Goal: Information Seeking & Learning: Learn about a topic

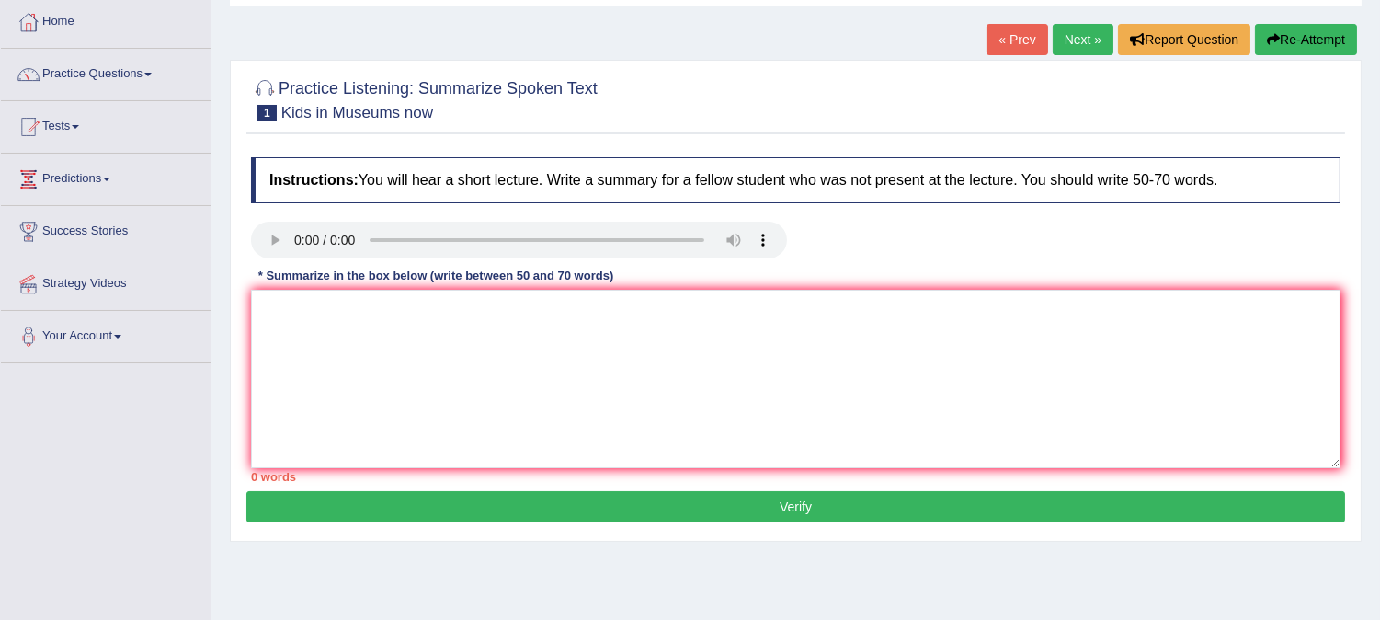
scroll to position [141, 0]
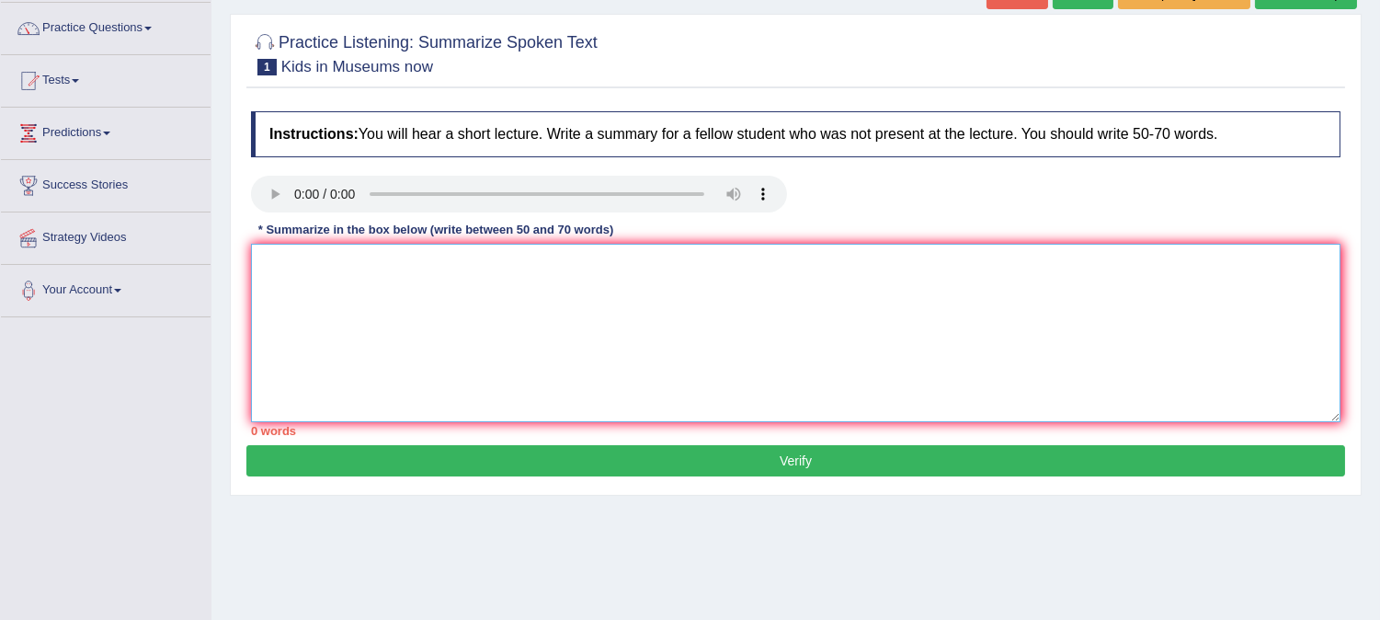
click at [494, 294] on textarea at bounding box center [795, 333] width 1089 height 178
paste textarea "A noteworthy point revealed in the lecture was about (keyword1/phrase1, keyword…"
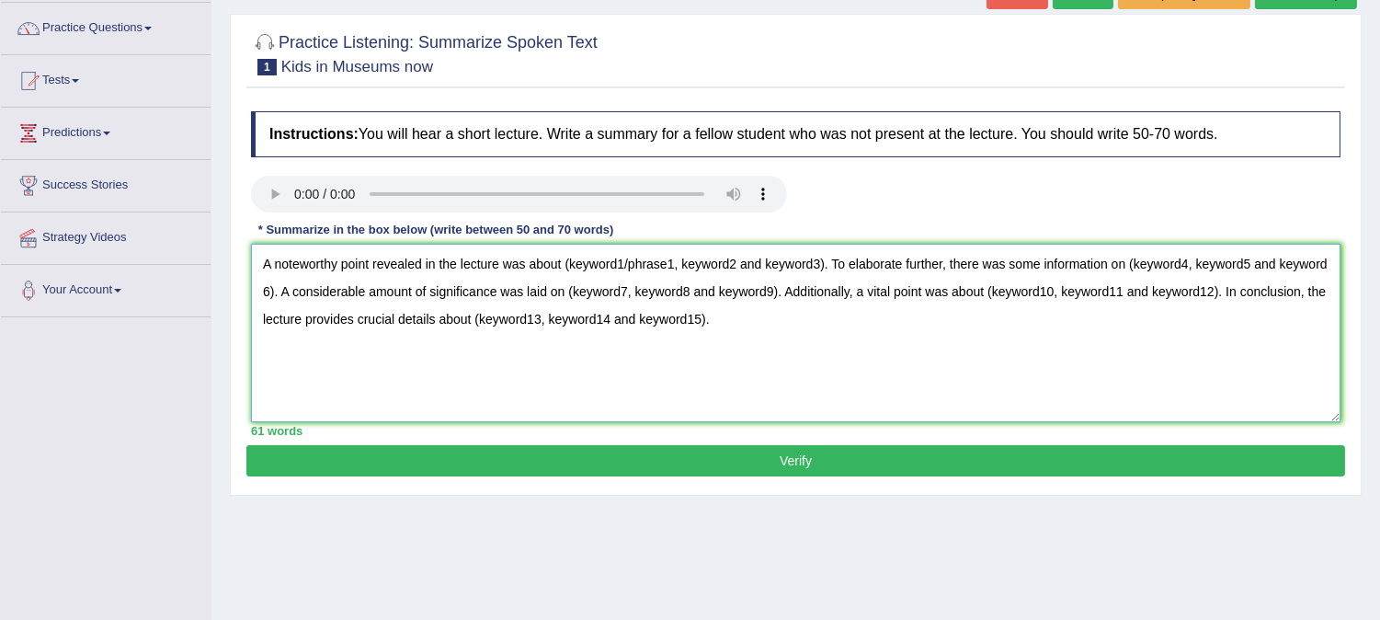
click at [1188, 260] on textarea "A noteworthy point revealed in the lecture was about (keyword1/phrase1, keyword…" at bounding box center [795, 333] width 1089 height 178
drag, startPoint x: 622, startPoint y: 258, endPoint x: 565, endPoint y: 259, distance: 57.0
click at [565, 259] on textarea "A noteworthy point revealed in the lecture was about (keyword1/phrase1, keyword…" at bounding box center [795, 333] width 1089 height 178
click at [581, 262] on textarea "A noteworthy point revealed in the lecture was about (keyword1/phrase1, keyword…" at bounding box center [795, 333] width 1089 height 178
drag, startPoint x: 622, startPoint y: 258, endPoint x: 570, endPoint y: 260, distance: 52.4
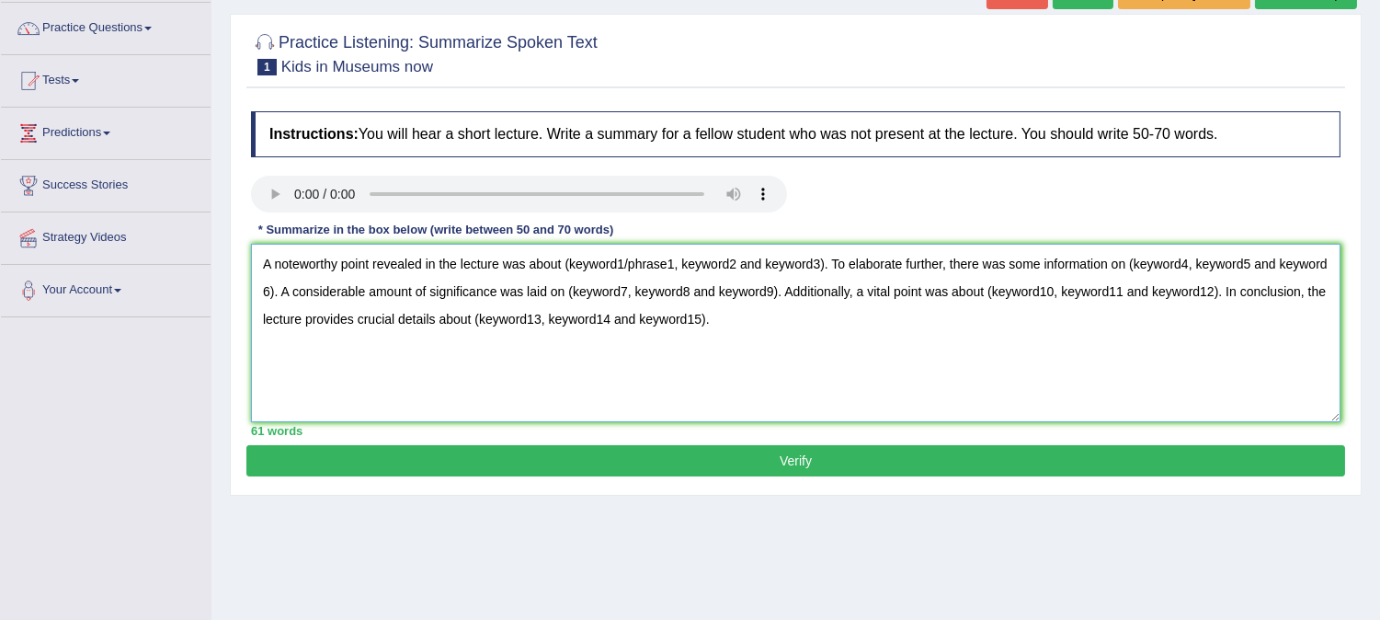
click at [570, 260] on textarea "A noteworthy point revealed in the lecture was about (keyword1/phrase1, keyword…" at bounding box center [795, 333] width 1089 height 178
click at [811, 256] on textarea "A noteworthy point revealed in the lecture was about (the [GEOGRAPHIC_DATA], mu…" at bounding box center [795, 333] width 1089 height 178
click at [1197, 261] on textarea "A noteworthy point revealed in the lecture was about (the [GEOGRAPHIC_DATA], mu…" at bounding box center [795, 333] width 1089 height 178
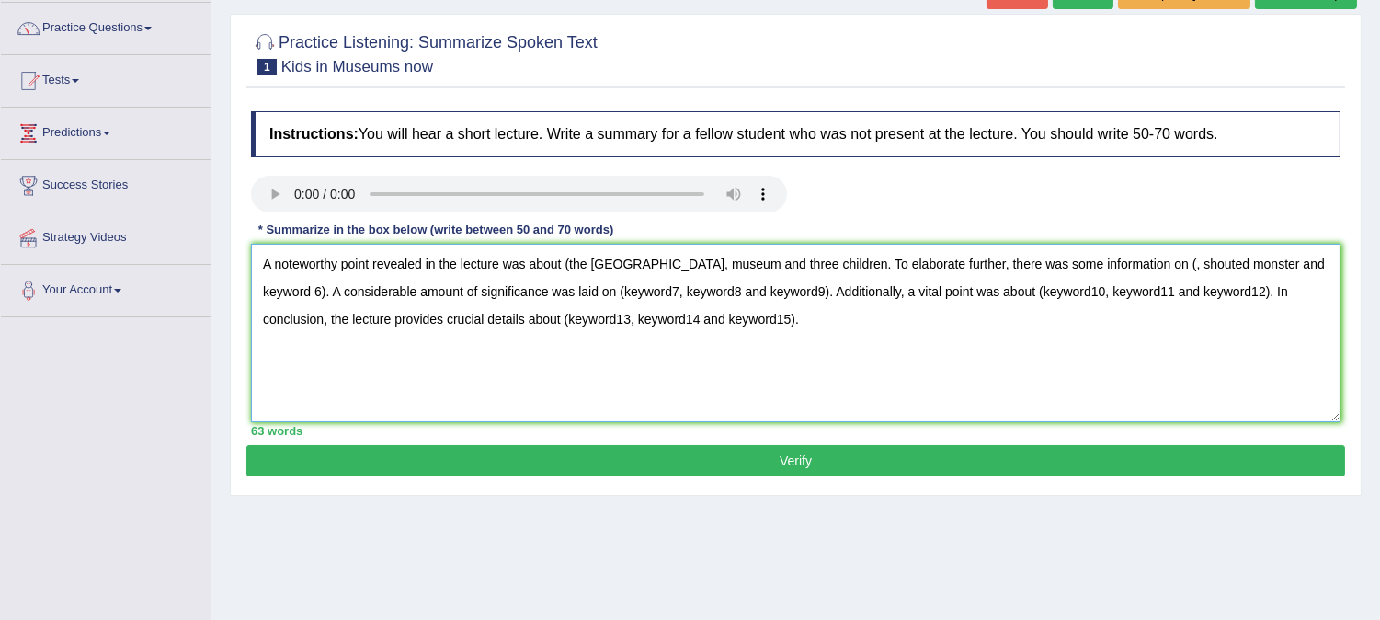
click at [1300, 268] on textarea "A noteworthy point revealed in the lecture was about (the [GEOGRAPHIC_DATA], mu…" at bounding box center [795, 333] width 1089 height 178
click at [267, 292] on textarea "A noteworthy point revealed in the lecture was about (the [GEOGRAPHIC_DATA], mu…" at bounding box center [795, 333] width 1089 height 178
click at [1316, 268] on textarea "A noteworthy point revealed in the lecture was about (the [GEOGRAPHIC_DATA], mu…" at bounding box center [795, 333] width 1089 height 178
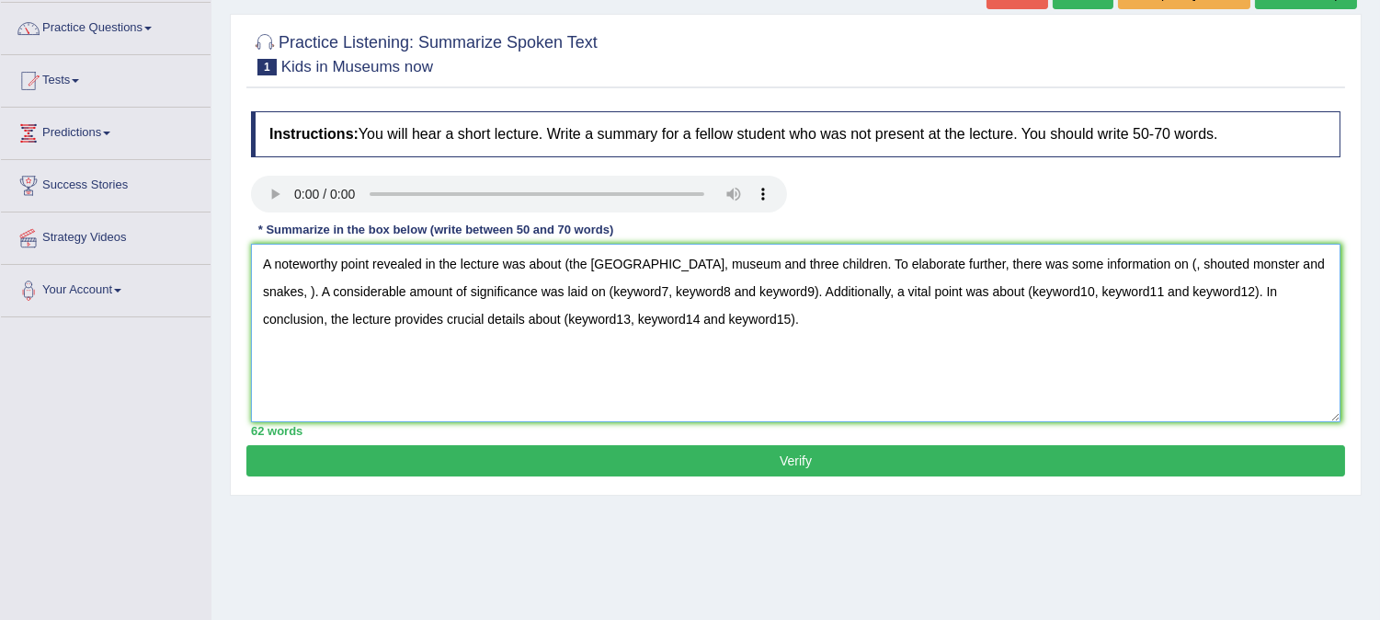
click at [257, 291] on textarea "A noteworthy point revealed in the lecture was about (the [GEOGRAPHIC_DATA], mu…" at bounding box center [795, 333] width 1089 height 178
click at [708, 290] on textarea "A noteworthy point revealed in the lecture was about (the [GEOGRAPHIC_DATA], mu…" at bounding box center [795, 333] width 1089 height 178
click at [772, 296] on textarea "A noteworthy point revealed in the lecture was about (the [GEOGRAPHIC_DATA], mu…" at bounding box center [795, 333] width 1089 height 178
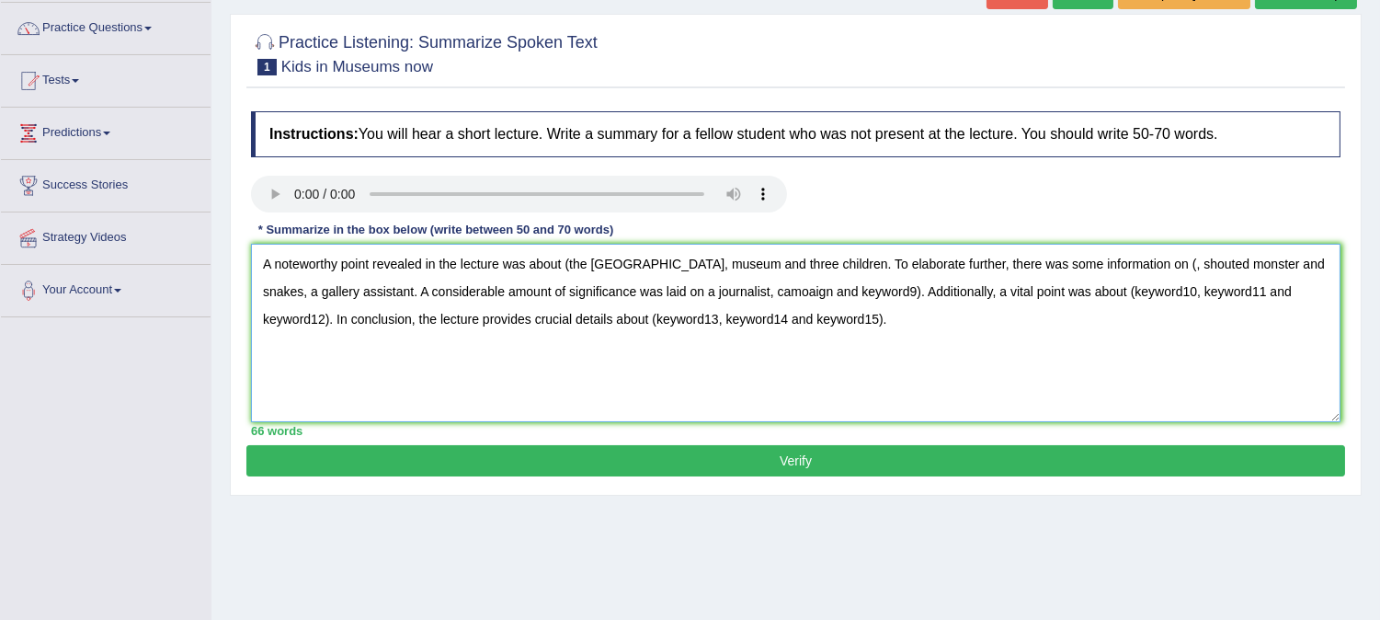
click at [760, 287] on textarea "A noteworthy point revealed in the lecture was about (the [GEOGRAPHIC_DATA], mu…" at bounding box center [795, 333] width 1089 height 178
click at [821, 281] on textarea "A noteworthy point revealed in the lecture was about (the [GEOGRAPHIC_DATA], mu…" at bounding box center [795, 333] width 1089 height 178
click at [738, 325] on textarea "A noteworthy point revealed in the lecture was about (the [GEOGRAPHIC_DATA], mu…" at bounding box center [795, 333] width 1089 height 178
click at [735, 325] on textarea "A noteworthy point revealed in the lecture was about (the [GEOGRAPHIC_DATA], mu…" at bounding box center [795, 333] width 1089 height 178
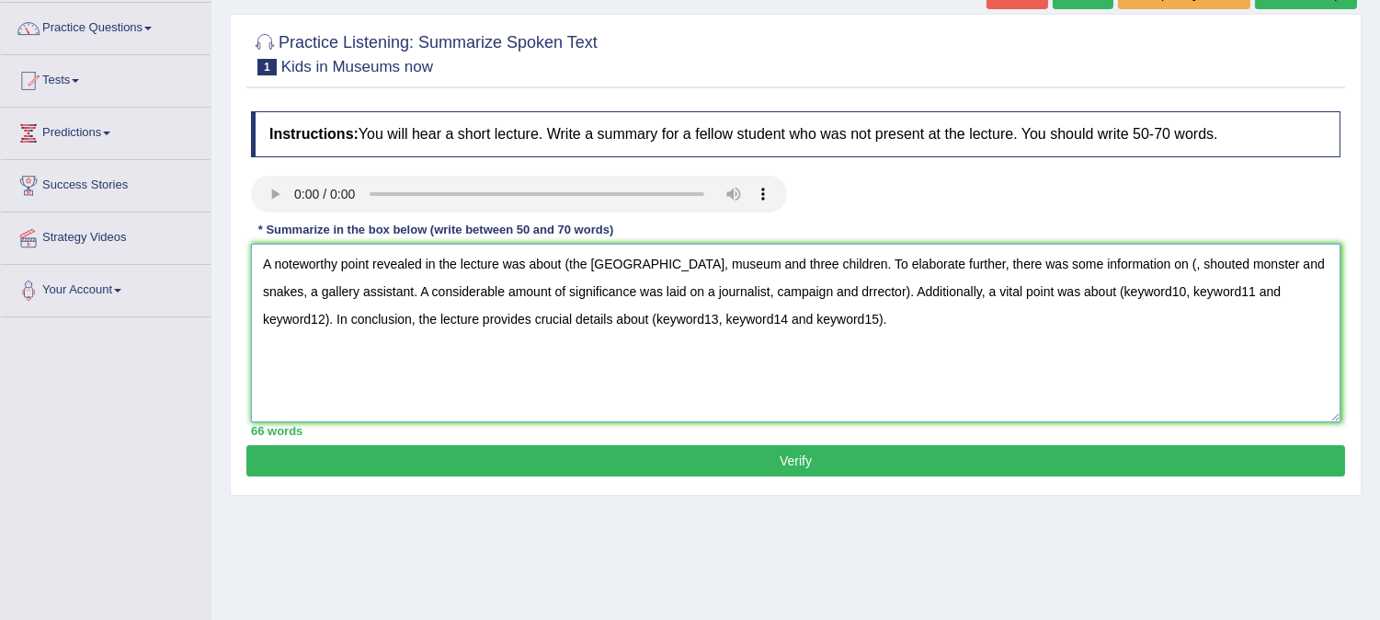
click at [823, 290] on textarea "A noteworthy point revealed in the lecture was about (the [GEOGRAPHIC_DATA], mu…" at bounding box center [795, 333] width 1089 height 178
click at [567, 258] on textarea "A noteworthy point revealed in the lecture was about (the [GEOGRAPHIC_DATA], mu…" at bounding box center [795, 333] width 1089 height 178
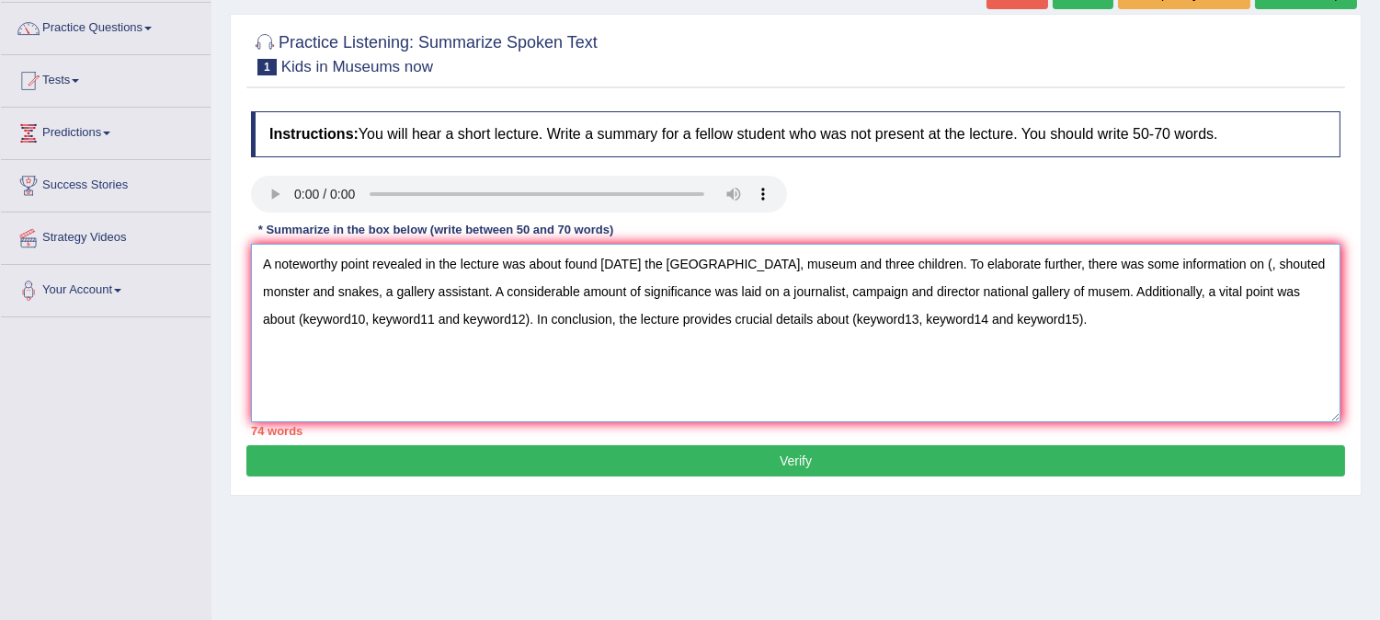
click at [787, 262] on textarea "A noteworthy point revealed in the lecture was about found [DATE] the [GEOGRAPH…" at bounding box center [795, 333] width 1089 height 178
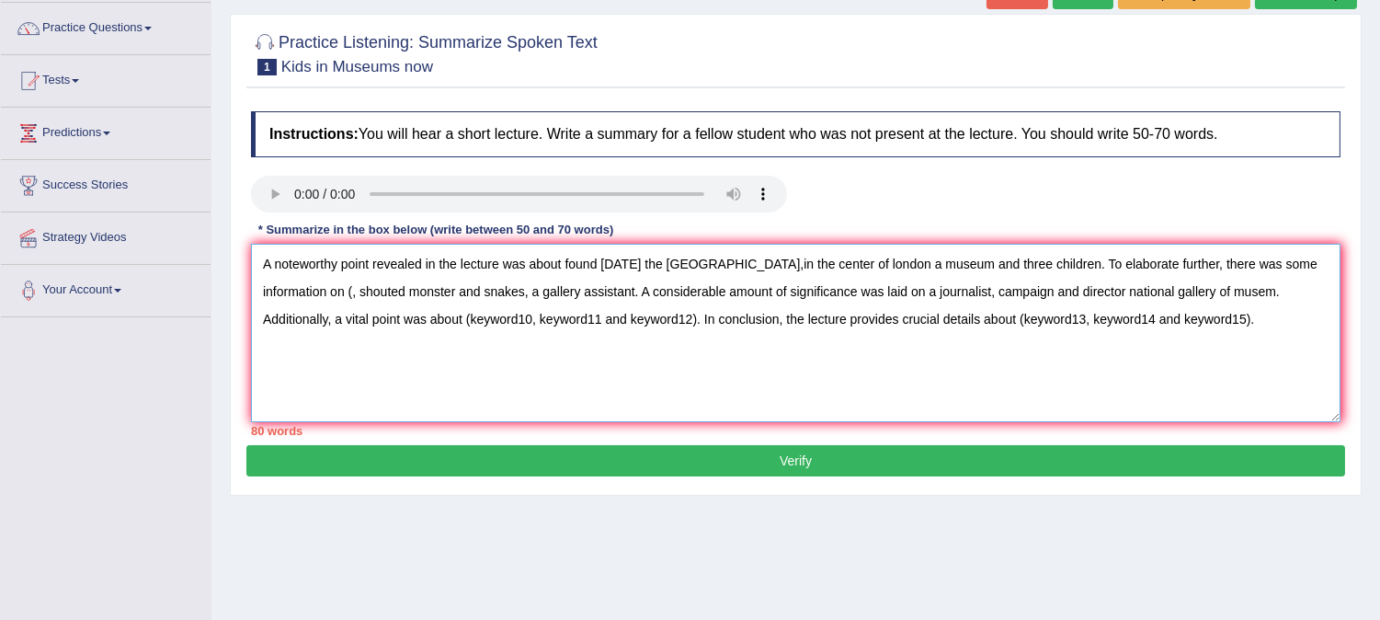
click at [353, 291] on textarea "A noteworthy point revealed in the lecture was about found [DATE] the [GEOGRAPH…" at bounding box center [795, 333] width 1089 height 178
click at [472, 287] on textarea "A noteworthy point revealed in the lecture was about found [DATE] the [GEOGRAPH…" at bounding box center [795, 333] width 1089 height 178
click at [596, 281] on textarea "A noteworthy point revealed in the lecture was about found [DATE] the [GEOGRAPH…" at bounding box center [795, 333] width 1089 height 178
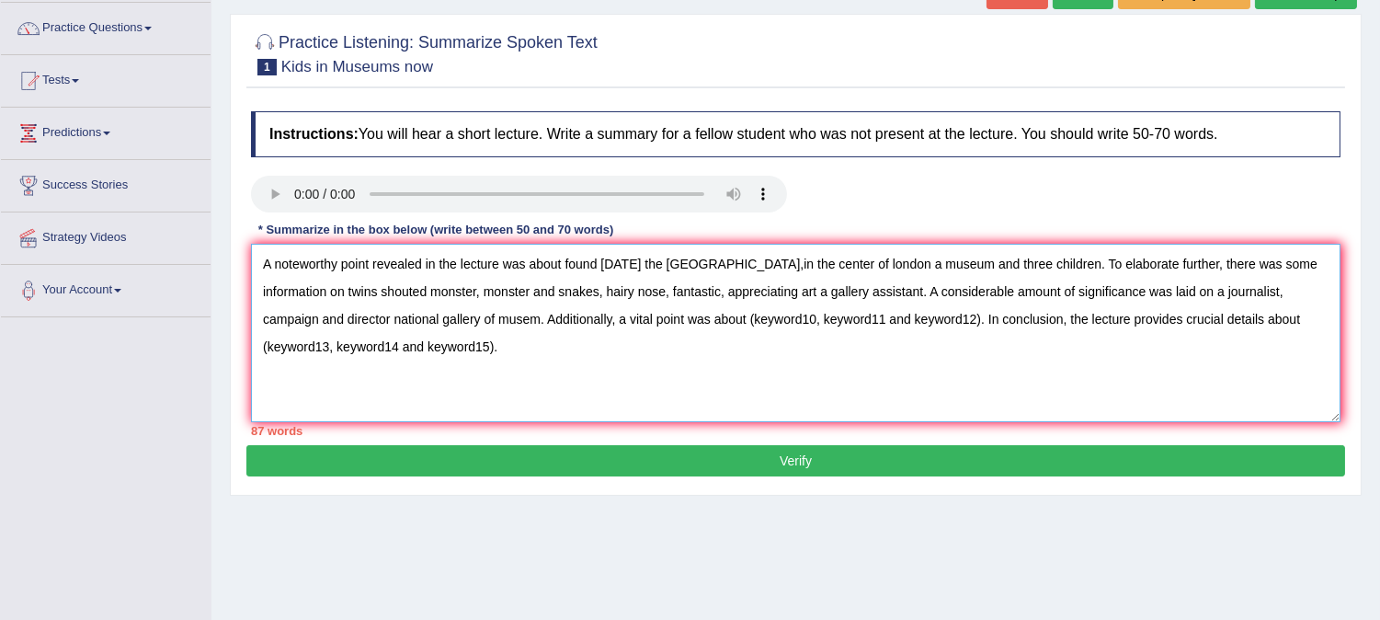
click at [822, 291] on textarea "A noteworthy point revealed in the lecture was about found [DATE] the [GEOGRAPH…" at bounding box center [795, 333] width 1089 height 178
click at [780, 379] on textarea "A noteworthy point revealed in the lecture was about found [DATE] the [GEOGRAPH…" at bounding box center [795, 333] width 1089 height 178
click at [819, 290] on textarea "A noteworthy point revealed in the lecture was about found [DATE] the [GEOGRAPH…" at bounding box center [795, 333] width 1089 height 178
click at [819, 289] on textarea "A noteworthy point revealed in the lecture was about found [DATE] the [GEOGRAPH…" at bounding box center [795, 333] width 1089 height 178
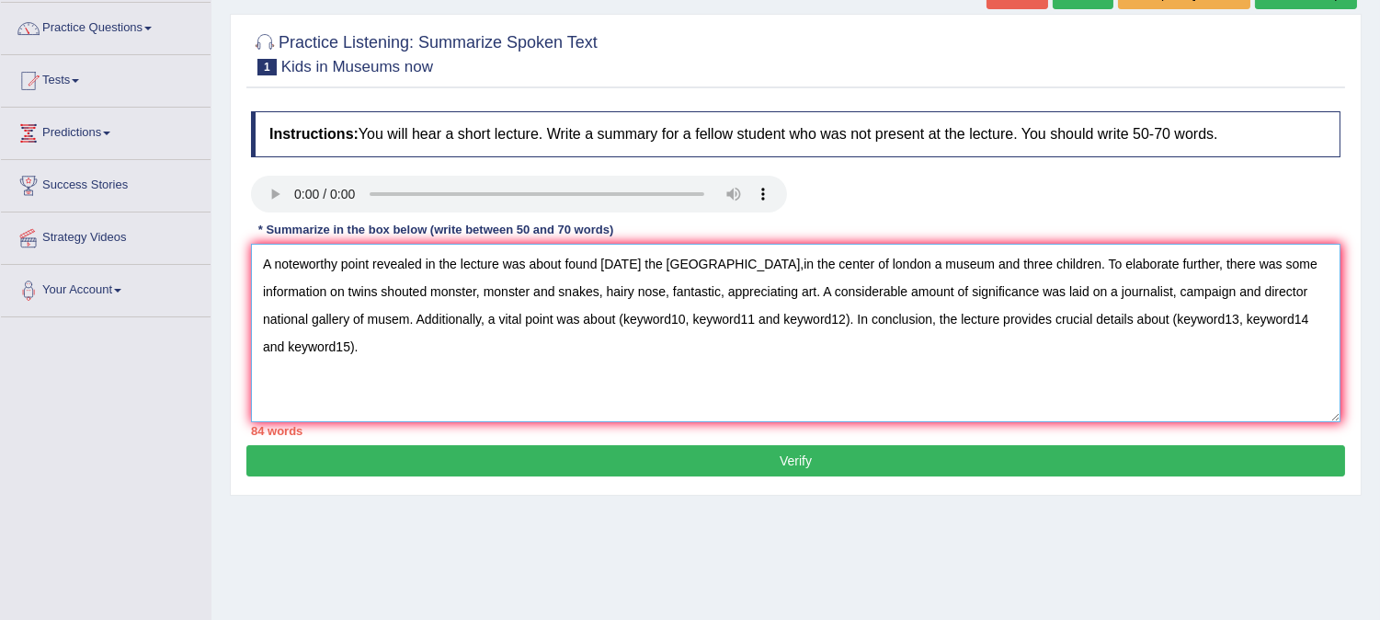
click at [1108, 286] on textarea "A noteworthy point revealed in the lecture was about found [DATE] the [GEOGRAPH…" at bounding box center [795, 333] width 1089 height 178
paste textarea "a gallery assistant"
click at [1108, 286] on textarea "A noteworthy point revealed in the lecture was about found [DATE] the [GEOGRAPH…" at bounding box center [795, 333] width 1089 height 178
click at [1213, 286] on textarea "A noteworthy point revealed in the lecture was about found [DATE] the [GEOGRAPH…" at bounding box center [795, 333] width 1089 height 178
click at [319, 319] on textarea "A noteworthy point revealed in the lecture was about found [DATE] the [GEOGRAPH…" at bounding box center [795, 333] width 1089 height 178
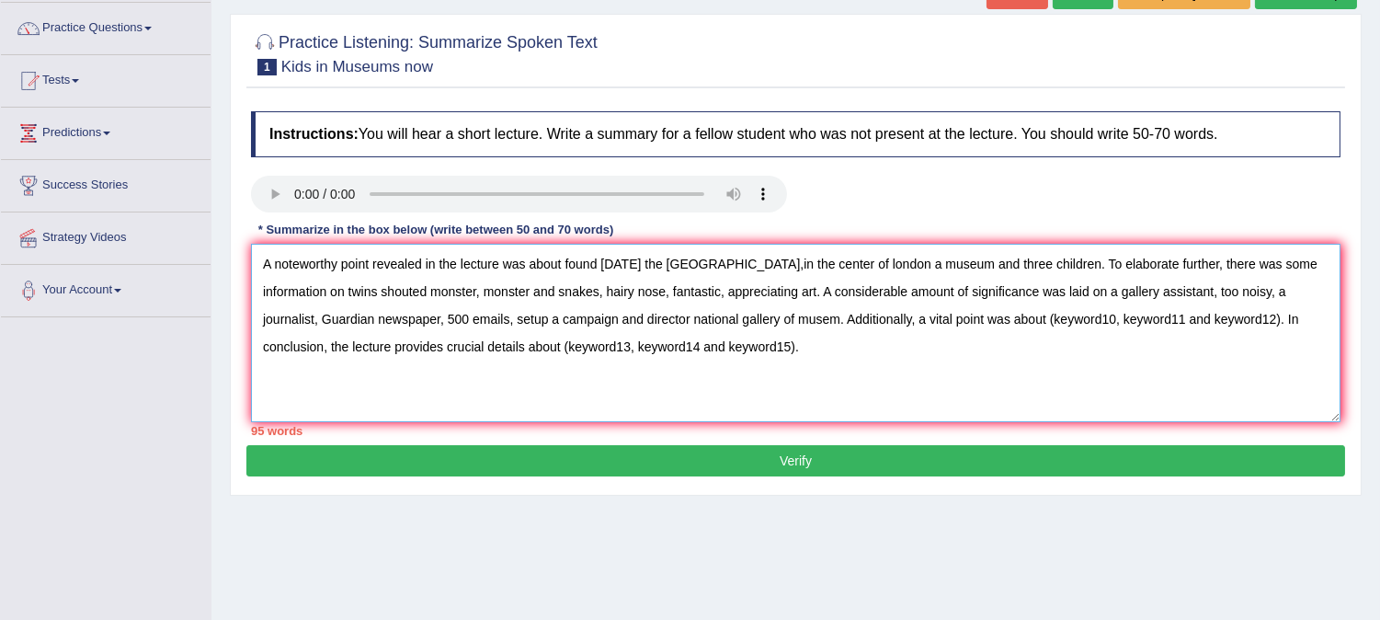
click at [1096, 326] on textarea "A noteworthy point revealed in the lecture was about found [DATE] the [GEOGRAPH…" at bounding box center [795, 333] width 1089 height 178
click at [1146, 319] on textarea "A noteworthy point revealed in the lecture was about found [DATE] the [GEOGRAPH…" at bounding box center [795, 333] width 1089 height 178
click at [1053, 315] on textarea "A noteworthy point revealed in the lecture was about found [DATE] the [GEOGRAPH…" at bounding box center [795, 333] width 1089 height 178
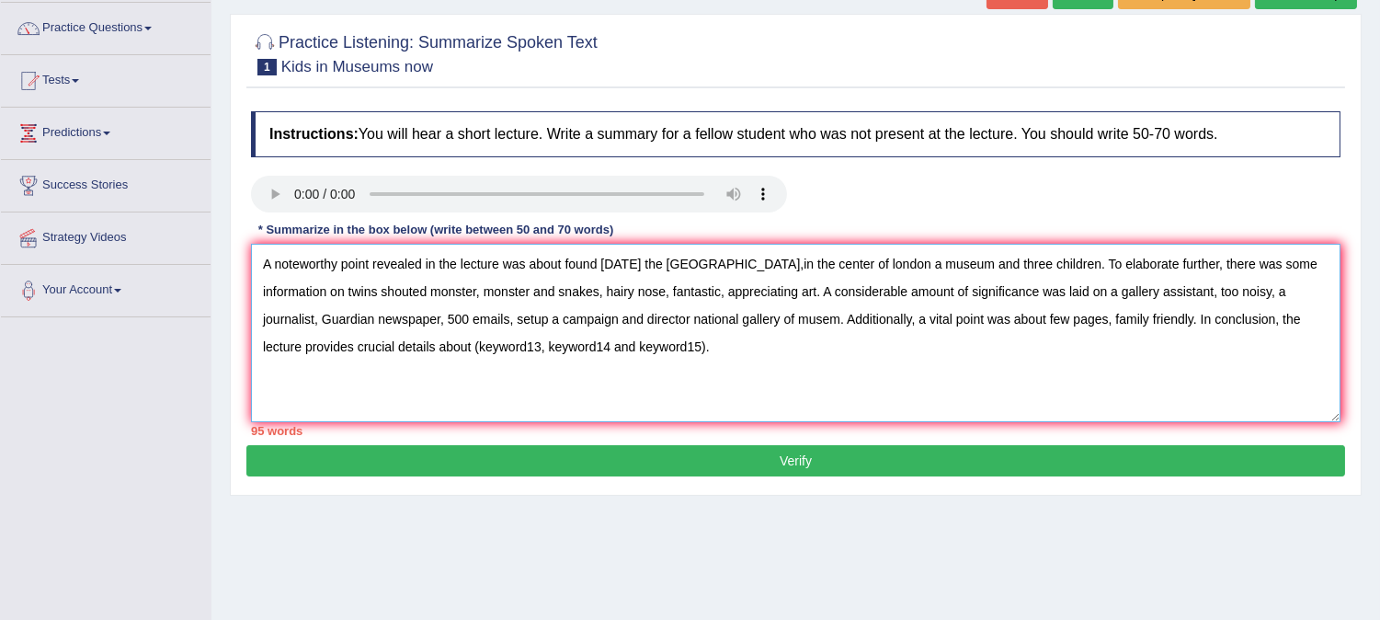
click at [507, 360] on textarea "A noteworthy point revealed in the lecture was about found [DATE] the [GEOGRAPH…" at bounding box center [795, 333] width 1089 height 178
click at [827, 316] on textarea "A noteworthy point revealed in the lecture was about found [DATE] the [GEOGRAPH…" at bounding box center [795, 333] width 1089 height 178
click at [337, 349] on textarea "A noteworthy point revealed in the lecture was about found [DATE] the [GEOGRAPH…" at bounding box center [795, 333] width 1089 height 178
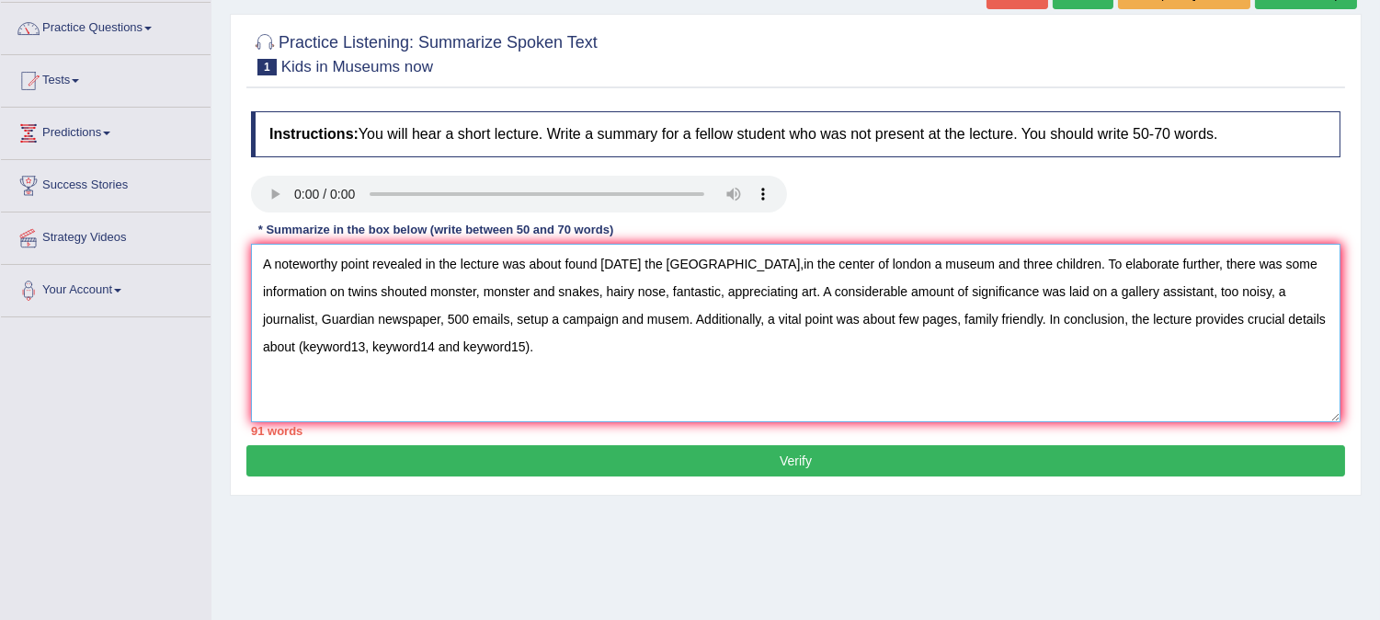
click at [337, 349] on textarea "A noteworthy point revealed in the lecture was about found [DATE] the [GEOGRAPH…" at bounding box center [795, 333] width 1089 height 178
paste textarea "director national gallery of"
click at [302, 344] on textarea "A noteworthy point revealed in the lecture was about found [DATE] the [GEOGRAPH…" at bounding box center [795, 333] width 1089 height 178
click at [446, 337] on textarea "A noteworthy point revealed in the lecture was about found [DATE] the [GEOGRAPH…" at bounding box center [795, 333] width 1089 height 178
click at [522, 351] on textarea "A noteworthy point revealed in the lecture was about found [DATE] the [GEOGRAPH…" at bounding box center [795, 333] width 1089 height 178
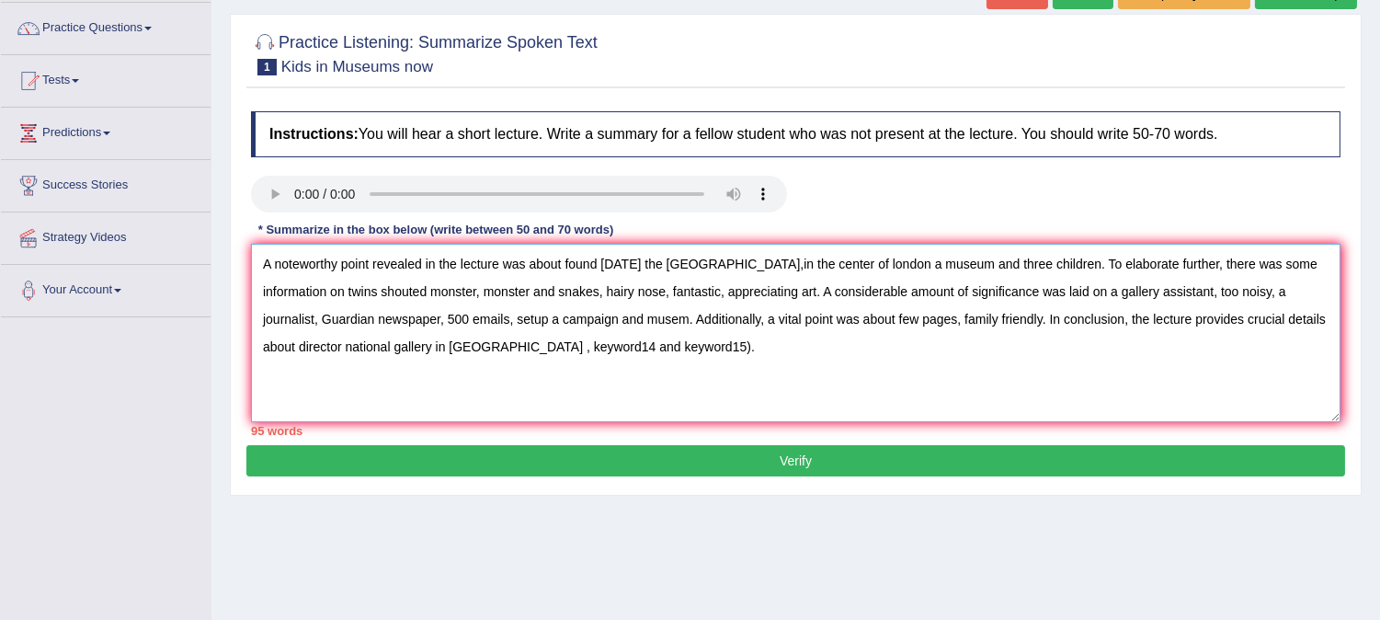
click at [522, 351] on textarea "A noteworthy point revealed in the lecture was about found [DATE] the [GEOGRAPH…" at bounding box center [795, 333] width 1089 height 178
click at [643, 361] on textarea "A noteworthy point revealed in the lecture was about found [DATE] the [GEOGRAPH…" at bounding box center [795, 333] width 1089 height 178
click at [642, 361] on textarea "A noteworthy point revealed in the lecture was about found [DATE] the [GEOGRAPH…" at bounding box center [795, 333] width 1089 height 178
click at [659, 337] on textarea "A noteworthy point revealed in the lecture was about found [DATE] the [GEOGRAPH…" at bounding box center [795, 333] width 1089 height 178
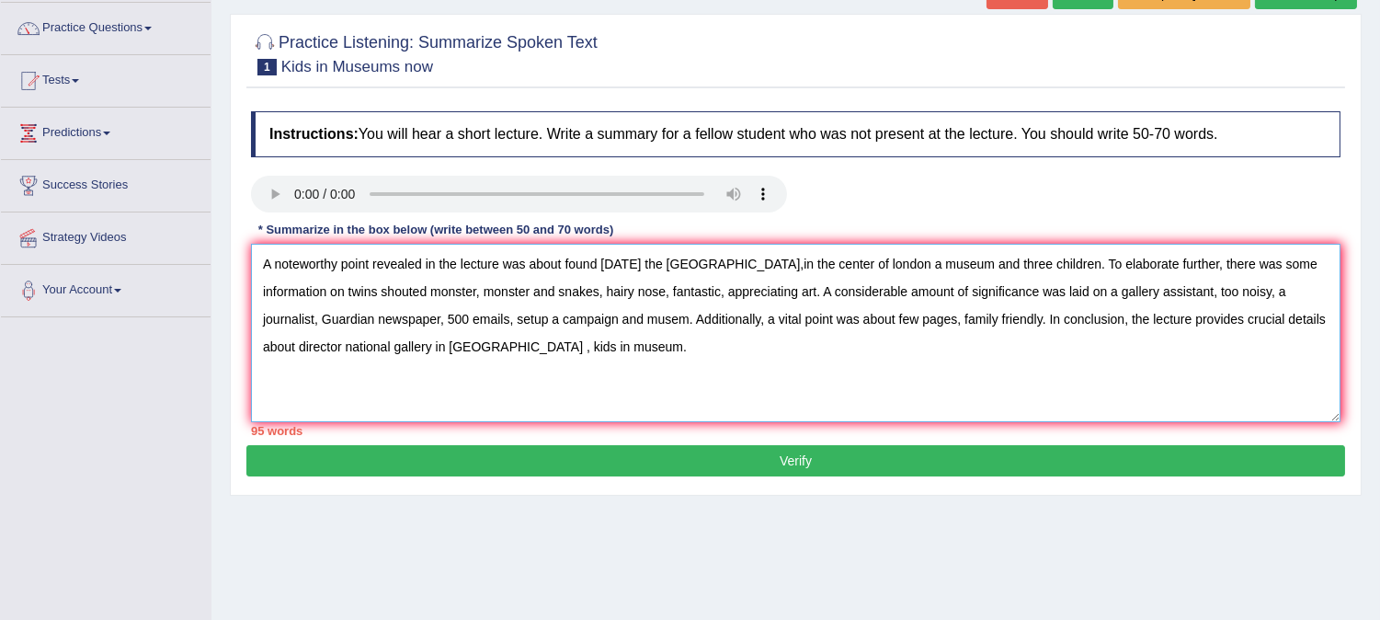
click at [609, 258] on textarea "A noteworthy point revealed in the lecture was about found [DATE] the [GEOGRAPH…" at bounding box center [795, 333] width 1089 height 178
click at [708, 260] on textarea "A noteworthy point revealed in the lecture was about found [DATE] the [GEOGRAPH…" at bounding box center [795, 333] width 1089 height 178
click at [741, 262] on textarea "A noteworthy point revealed in the lecture was about found [DATE] the [GEOGRAPH…" at bounding box center [795, 333] width 1089 height 178
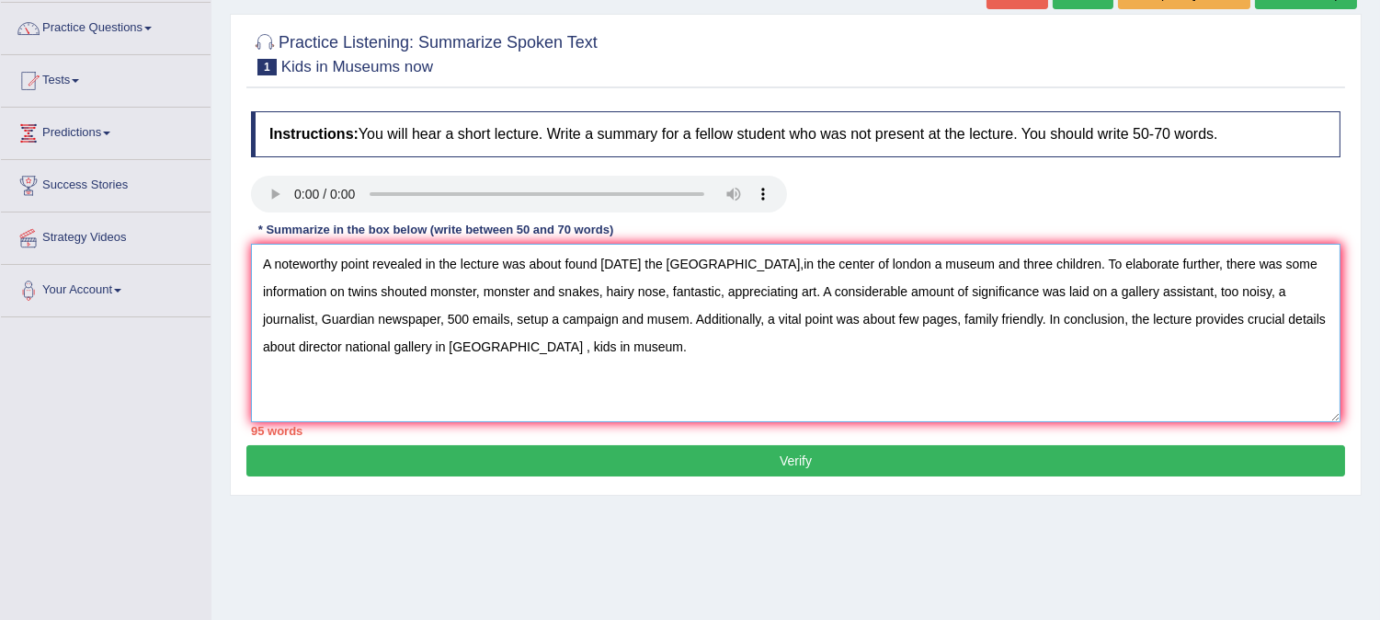
click at [754, 269] on textarea "A noteworthy point revealed in the lecture was about found [DATE] the [GEOGRAPH…" at bounding box center [795, 333] width 1089 height 178
click at [814, 287] on textarea "A noteworthy point revealed in the lecture was about found [DATE] the [GEOGRAPH…" at bounding box center [795, 333] width 1089 height 178
click at [794, 259] on textarea "A noteworthy point revealed in the lecture was about found [DATE] the [GEOGRAPH…" at bounding box center [795, 333] width 1089 height 178
click at [888, 259] on textarea "A noteworthy point revealed in the lecture was about found [DATE] the [GEOGRAPH…" at bounding box center [795, 333] width 1089 height 178
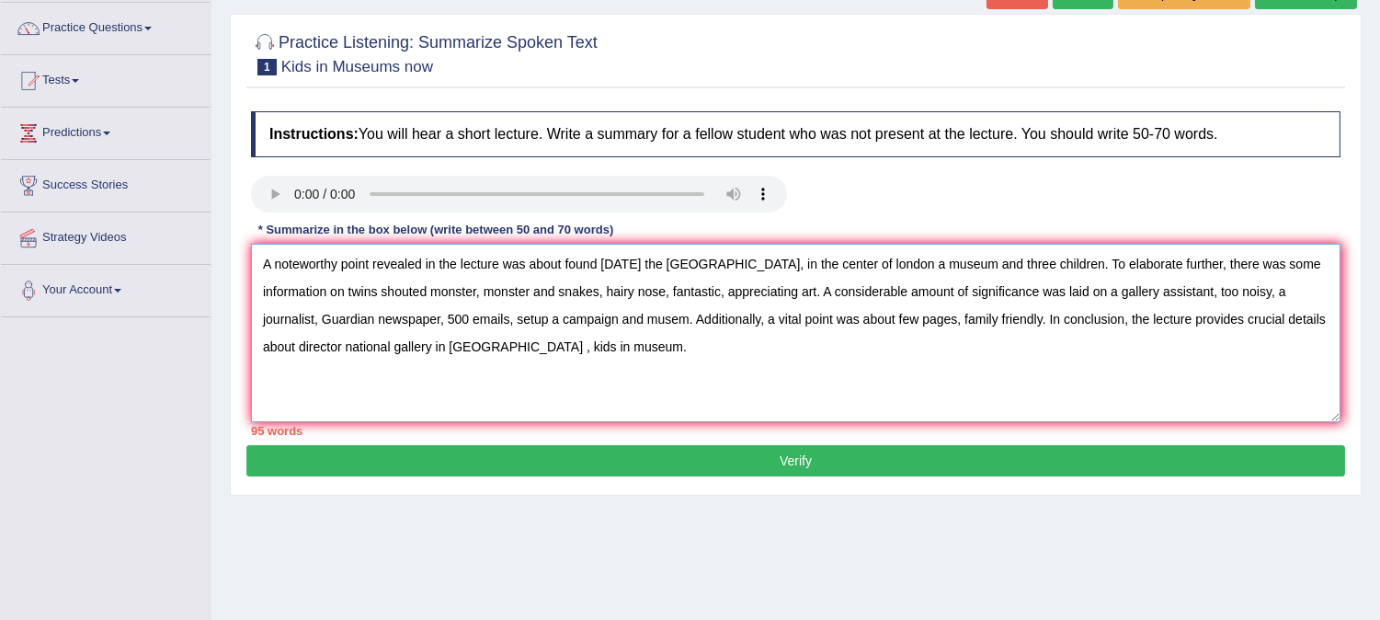
click at [888, 259] on textarea "A noteworthy point revealed in the lecture was about found [DATE] the [GEOGRAPH…" at bounding box center [795, 333] width 1089 height 178
drag, startPoint x: 884, startPoint y: 261, endPoint x: 898, endPoint y: 255, distance: 15.2
click at [898, 255] on textarea "A noteworthy point revealed in the lecture was about found [DATE] the [GEOGRAPH…" at bounding box center [795, 333] width 1089 height 178
click at [907, 210] on div at bounding box center [796, 196] width 1108 height 41
click at [651, 292] on textarea "A noteworthy point revealed in the lecture was about found [DATE] the [GEOGRAPH…" at bounding box center [795, 333] width 1089 height 178
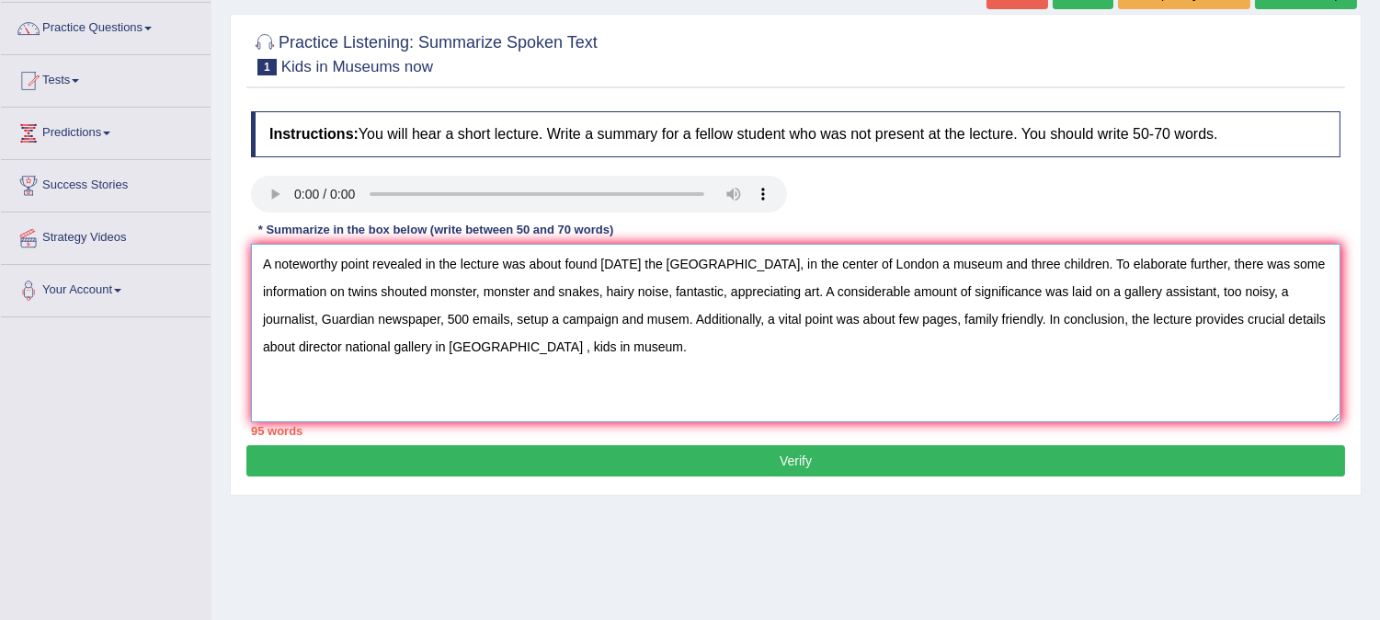
click at [996, 317] on textarea "A noteworthy point revealed in the lecture was about found [DATE] the [GEOGRAPH…" at bounding box center [795, 333] width 1089 height 178
click at [1142, 375] on textarea "A noteworthy point revealed in the lecture was about found [DATE] the [GEOGRAPH…" at bounding box center [795, 333] width 1089 height 178
click at [985, 383] on textarea "A noteworthy point revealed in the lecture was about found [DATE] the [GEOGRAPH…" at bounding box center [795, 333] width 1089 height 178
click at [297, 350] on textarea "A noteworthy point revealed in the lecture was about found [DATE] the [GEOGRAPH…" at bounding box center [795, 333] width 1089 height 178
click at [362, 341] on textarea "A noteworthy point revealed in the lecture was about found [DATE] the [GEOGRAPH…" at bounding box center [795, 333] width 1089 height 178
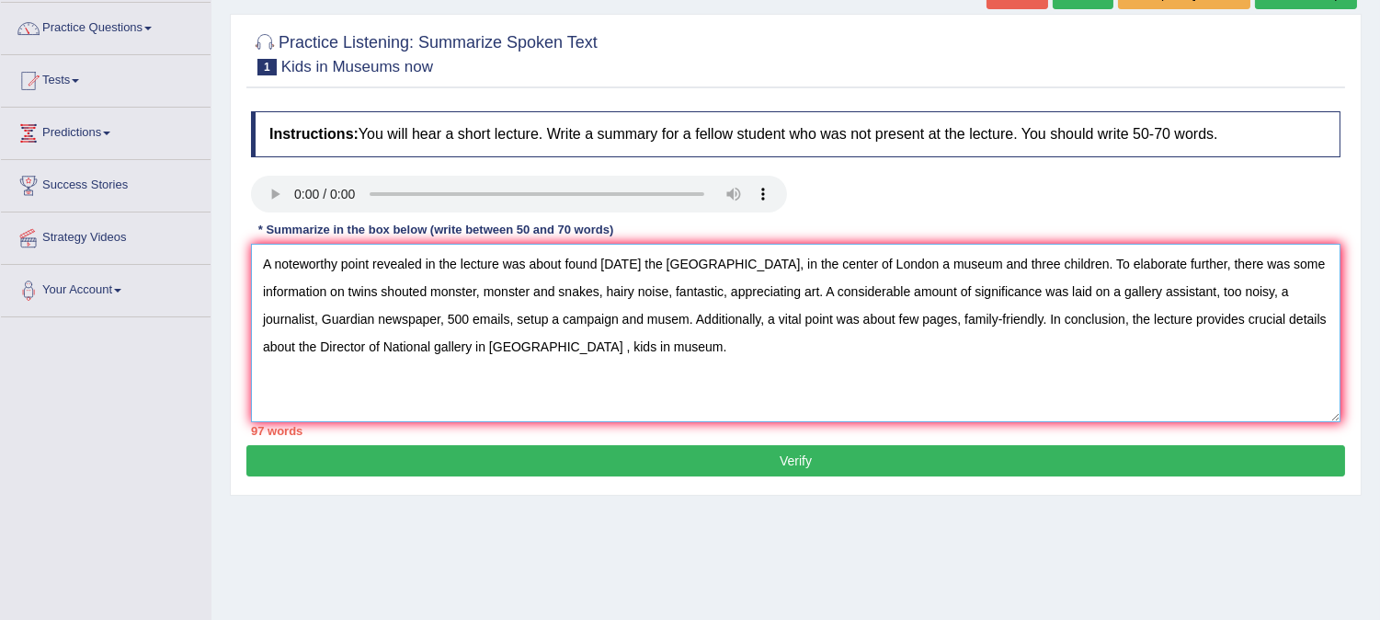
click at [438, 345] on textarea "A noteworthy point revealed in the lecture was about found [DATE] the [GEOGRAPH…" at bounding box center [795, 333] width 1089 height 178
click at [484, 346] on textarea "A noteworthy point revealed in the lecture was about found [DATE] the [GEOGRAPH…" at bounding box center [795, 333] width 1089 height 178
click at [521, 347] on textarea "A noteworthy point revealed in the lecture was about found [DATE] the [GEOGRAPH…" at bounding box center [795, 333] width 1089 height 178
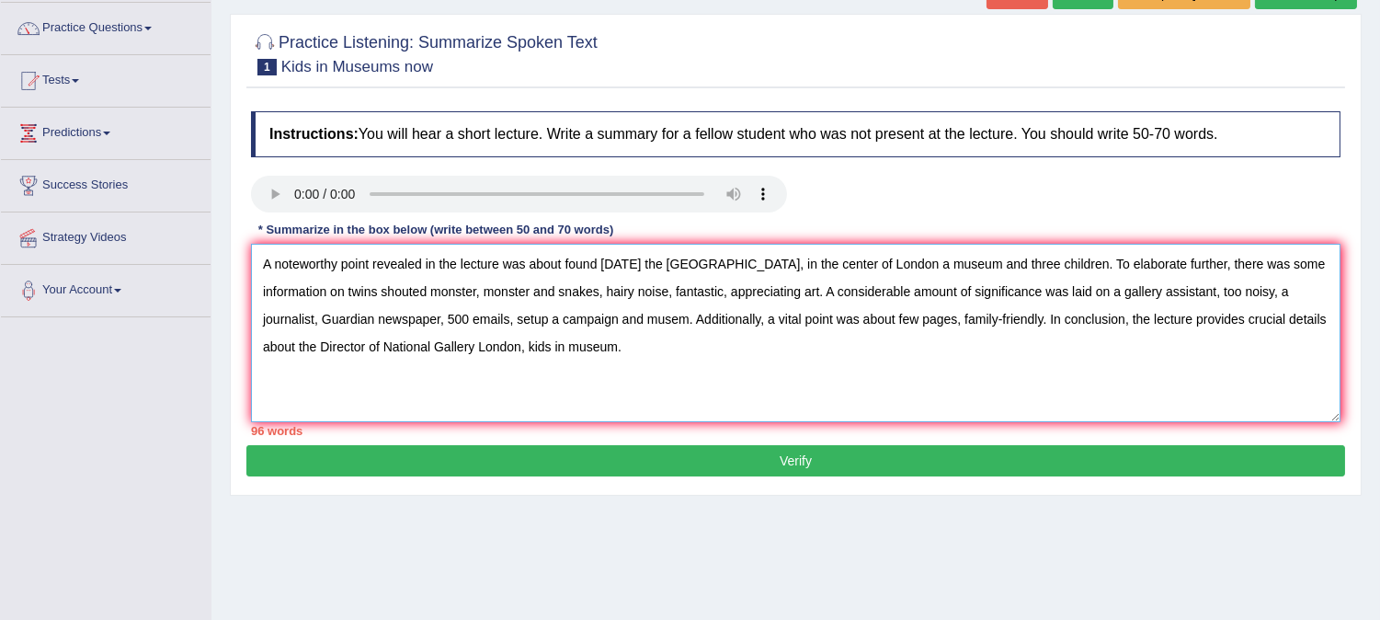
click at [1109, 260] on textarea "A noteworthy point revealed in the lecture was about found [DATE] the [GEOGRAPH…" at bounding box center [795, 333] width 1089 height 178
drag, startPoint x: 1109, startPoint y: 262, endPoint x: 1315, endPoint y: 263, distance: 206.8
click at [1315, 263] on textarea "A noteworthy point revealed in the lecture was about found [DATE] the [GEOGRAPH…" at bounding box center [795, 333] width 1089 height 178
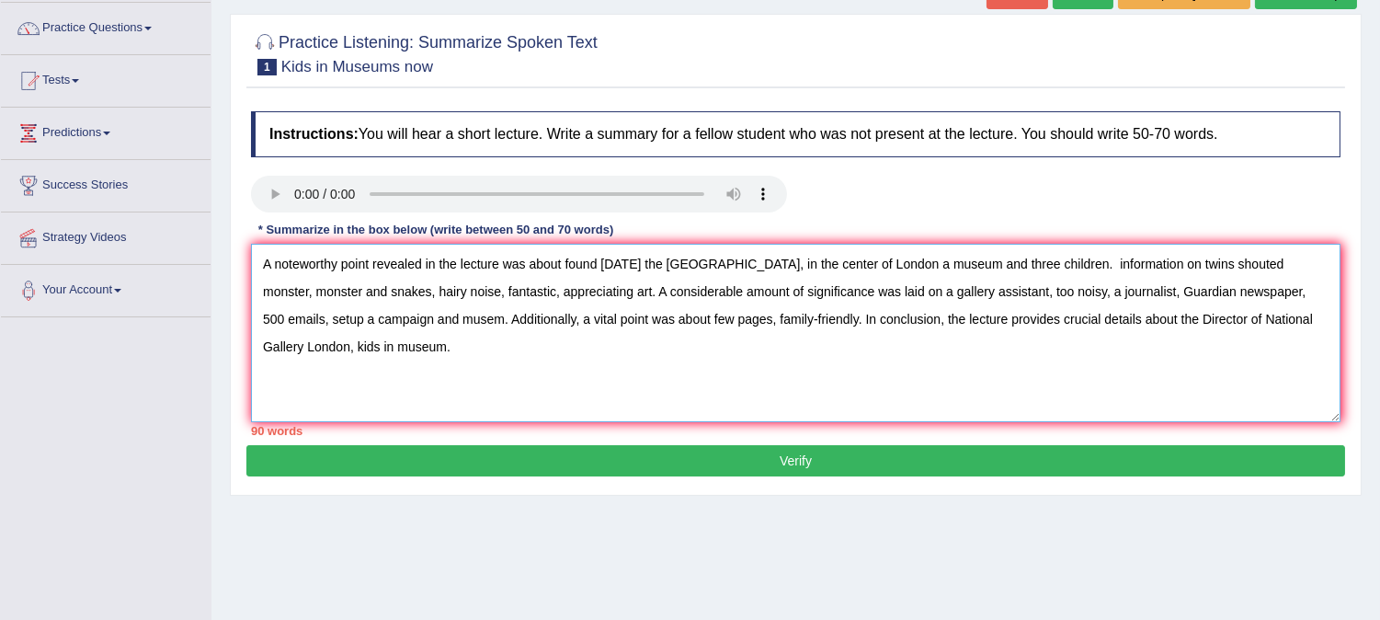
click at [1190, 262] on textarea "A noteworthy point revealed in the lecture was about found [DATE] the [GEOGRAPH…" at bounding box center [795, 333] width 1089 height 178
click at [402, 307] on textarea "A noteworthy point revealed in the lecture was about found [DATE] the [GEOGRAPH…" at bounding box center [795, 333] width 1089 height 178
click at [406, 382] on textarea "A noteworthy point revealed in the lecture was about found [DATE] the [GEOGRAPH…" at bounding box center [795, 333] width 1089 height 178
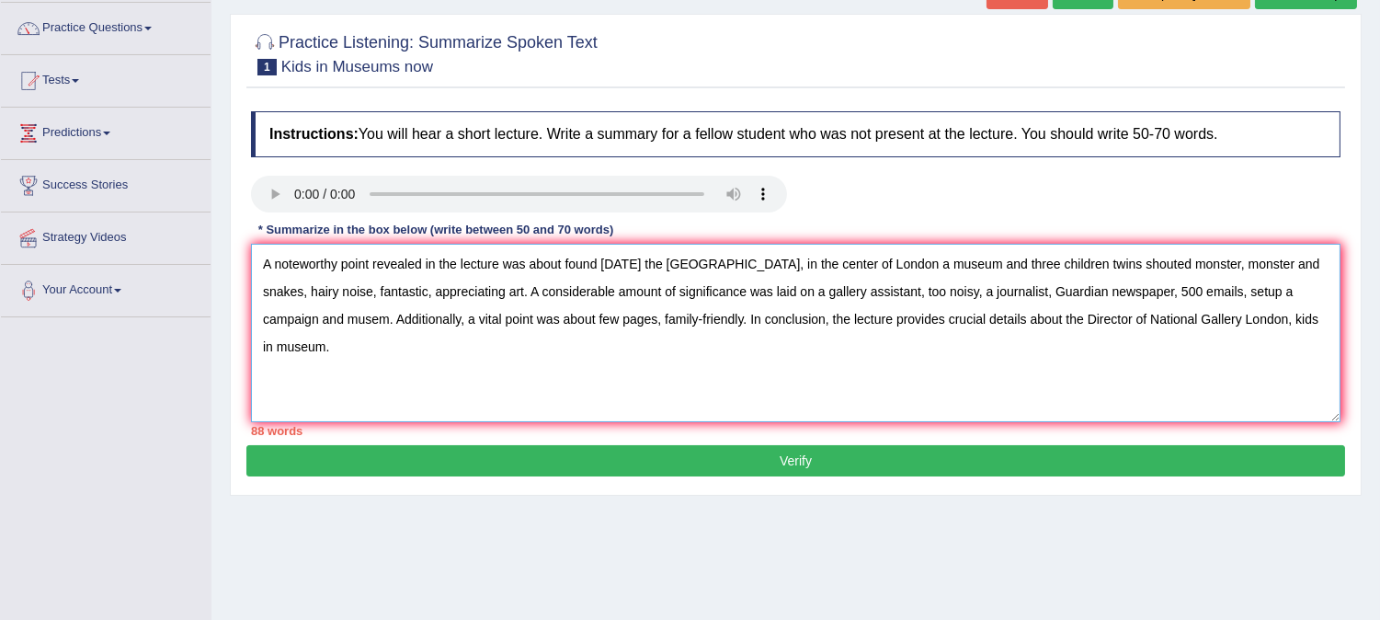
click at [399, 316] on textarea "A noteworthy point revealed in the lecture was about found [DATE] the [GEOGRAPH…" at bounding box center [795, 333] width 1089 height 178
click at [1254, 264] on textarea "A noteworthy point revealed in the lecture was about found [DATE] the [GEOGRAPH…" at bounding box center [795, 333] width 1089 height 178
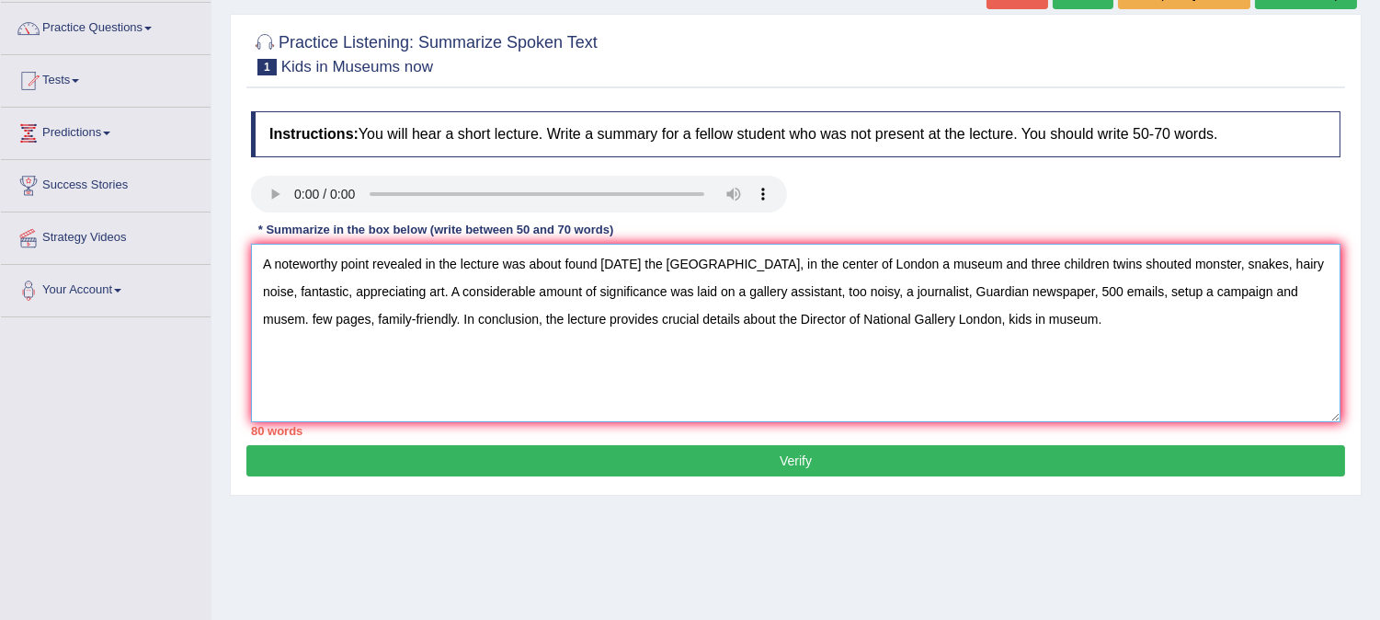
click at [290, 314] on textarea "A noteworthy point revealed in the lecture was about found [DATE] the [GEOGRAPH…" at bounding box center [795, 333] width 1089 height 178
click at [871, 299] on textarea "A noteworthy point revealed in the lecture was about found [DATE] the [GEOGRAPH…" at bounding box center [795, 333] width 1089 height 178
click at [901, 384] on textarea "A noteworthy point revealed in the lecture was about found [DATE] the [GEOGRAPH…" at bounding box center [795, 333] width 1089 height 178
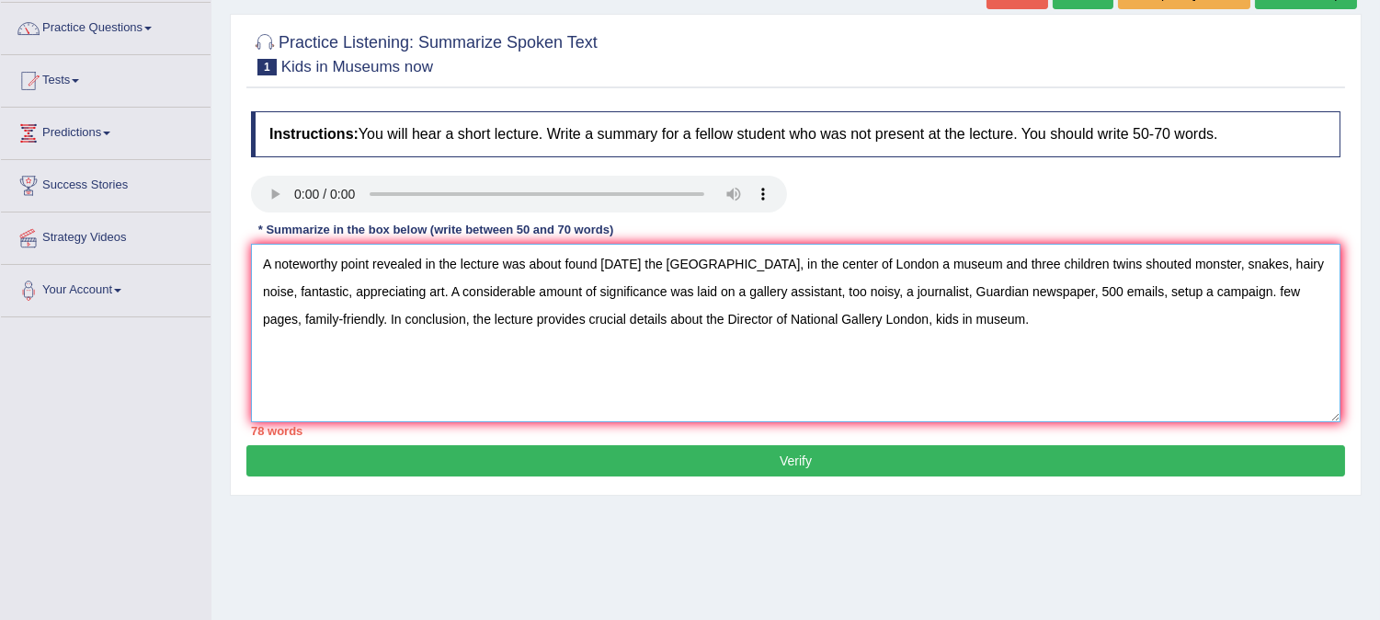
click at [1294, 292] on textarea "A noteworthy point revealed in the lecture was about found [DATE] the [GEOGRAPH…" at bounding box center [795, 333] width 1089 height 178
click at [582, 260] on textarea "A noteworthy point revealed in the lecture was about found [DATE] the [GEOGRAPH…" at bounding box center [795, 333] width 1089 height 178
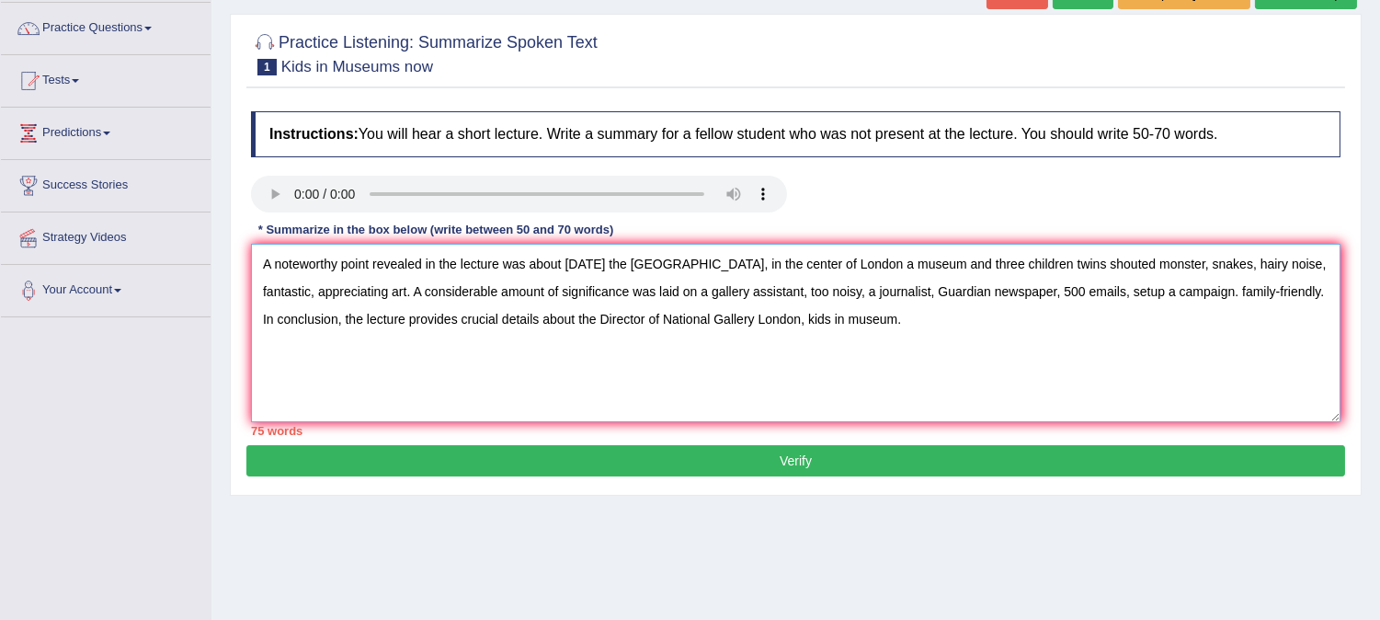
click at [640, 260] on textarea "A noteworthy point revealed in the lecture was about [DATE] the [GEOGRAPHIC_DAT…" at bounding box center [795, 333] width 1089 height 178
click at [800, 262] on textarea "A noteworthy point revealed in the lecture was about [DATE] visiting the [GEOGR…" at bounding box center [795, 333] width 1089 height 178
click at [931, 261] on textarea "A noteworthy point revealed in the lecture was about [DATE] visiting the [GEOGR…" at bounding box center [795, 333] width 1089 height 178
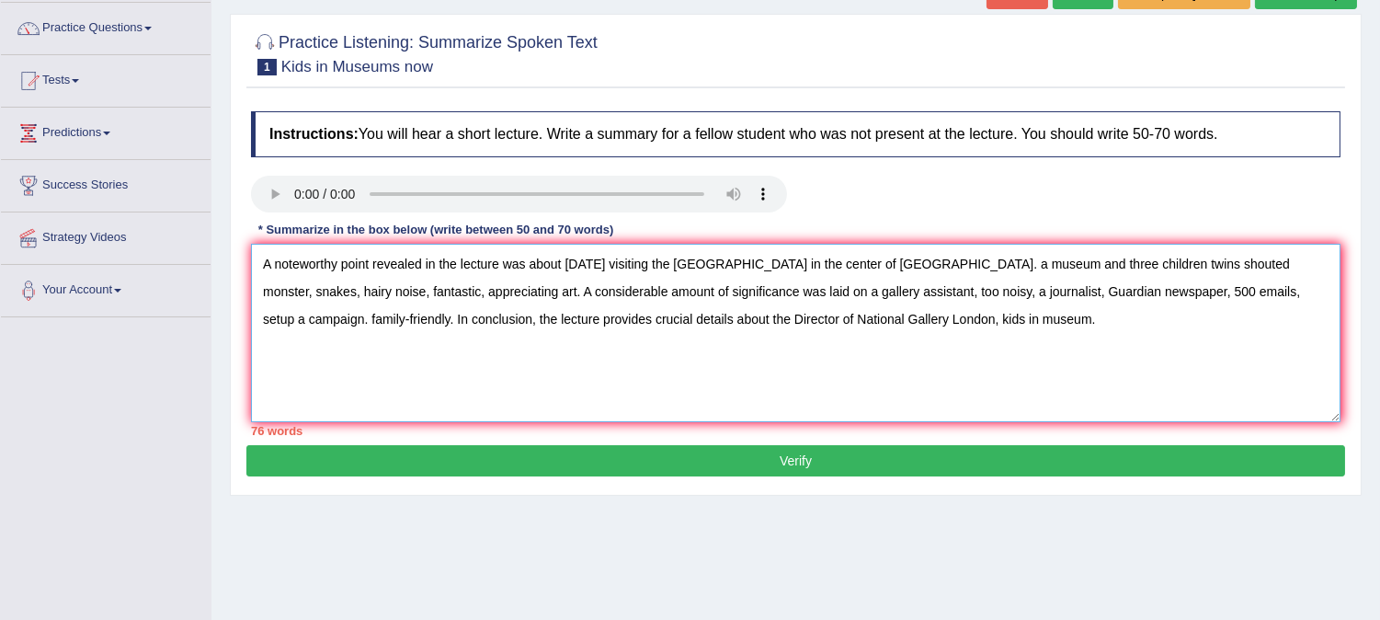
click at [948, 265] on textarea "A noteworthy point revealed in the lecture was about [DATE] visiting the [GEOGR…" at bounding box center [795, 333] width 1089 height 178
click at [1021, 263] on textarea "A noteworthy point revealed in the lecture was about [DATE] visiting the [GEOGR…" at bounding box center [795, 333] width 1089 height 178
click at [1120, 264] on textarea "A noteworthy point revealed in the lecture was about [DATE] visiting the [GEOGR…" at bounding box center [795, 333] width 1089 height 178
click at [940, 260] on textarea "A noteworthy point revealed in the lecture was about [DATE] visiting the [GEOGR…" at bounding box center [795, 333] width 1089 height 178
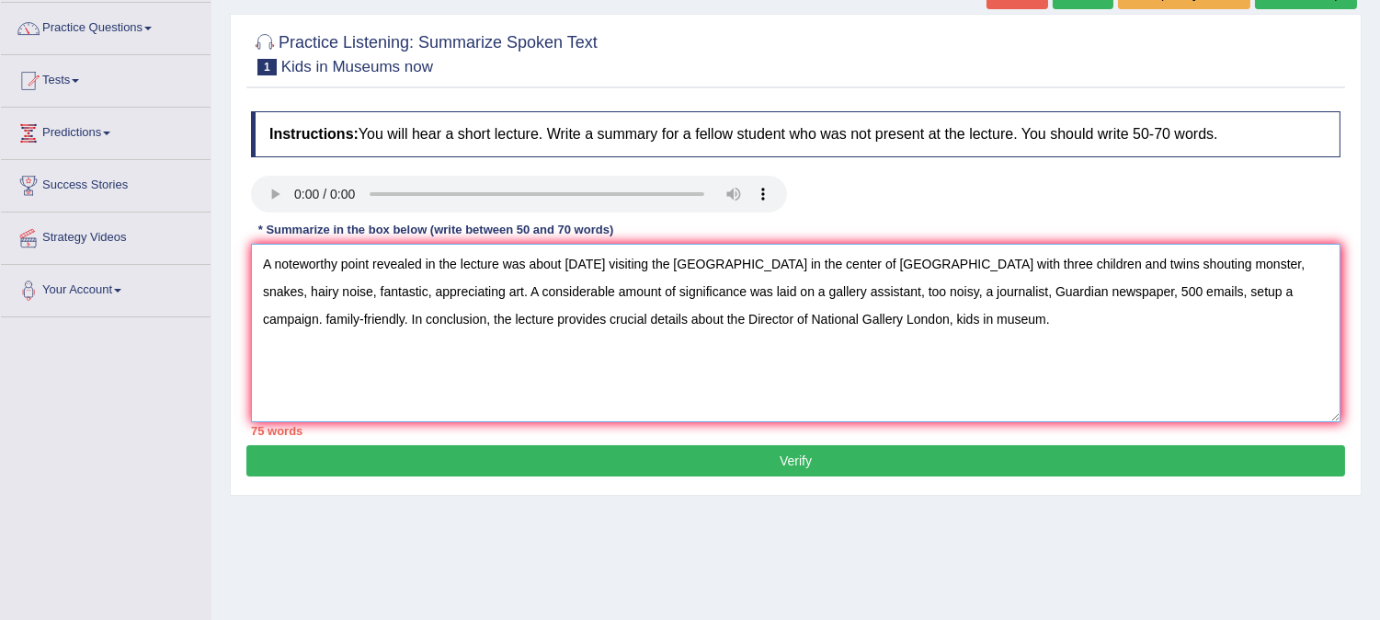
click at [934, 262] on textarea "A noteworthy point revealed in the lecture was about [DATE] visiting the [GEOGR…" at bounding box center [795, 333] width 1089 height 178
drag, startPoint x: 1092, startPoint y: 331, endPoint x: 1080, endPoint y: 273, distance: 59.1
click at [1080, 273] on textarea "A noteworthy point revealed in the lecture was about [DATE] visiting the [GEOGR…" at bounding box center [795, 333] width 1089 height 178
click at [1076, 337] on textarea "A noteworthy point revealed in the lecture was about [DATE] visiting the [GEOGR…" at bounding box center [795, 333] width 1089 height 178
click at [1063, 268] on textarea "A noteworthy point revealed in the lecture was about [DATE] visiting the [GEOGR…" at bounding box center [795, 333] width 1089 height 178
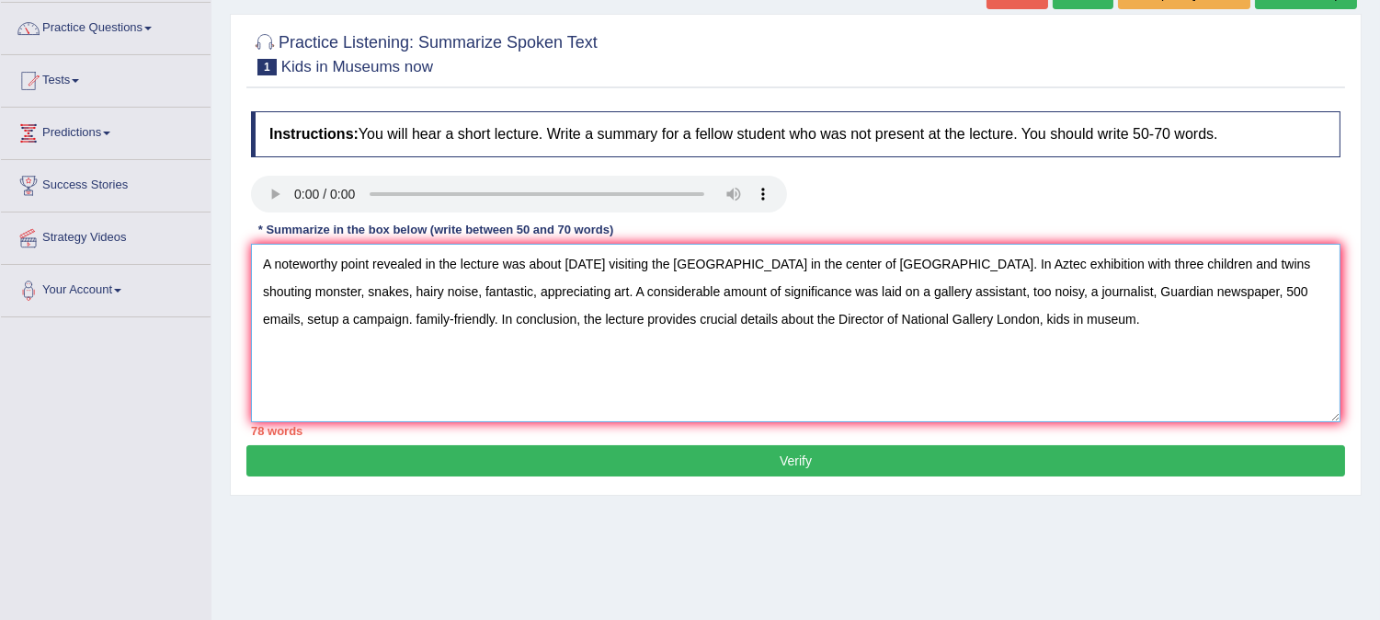
click at [1063, 268] on textarea "A noteworthy point revealed in the lecture was about [DATE] visiting the [GEOGR…" at bounding box center [795, 333] width 1089 height 178
click at [371, 288] on textarea "A noteworthy point revealed in the lecture was about [DATE] visiting the [GEOGR…" at bounding box center [795, 333] width 1089 height 178
click at [1235, 255] on textarea "A noteworthy point revealed in the lecture was about [DATE] visiting the [GEOGR…" at bounding box center [795, 333] width 1089 height 178
click at [1287, 317] on textarea "A noteworthy point revealed in the lecture was about [DATE] visiting the [GEOGR…" at bounding box center [795, 333] width 1089 height 178
click at [324, 296] on textarea "A noteworthy point revealed in the lecture was about [DATE] visiting the [GEOGR…" at bounding box center [795, 333] width 1089 height 178
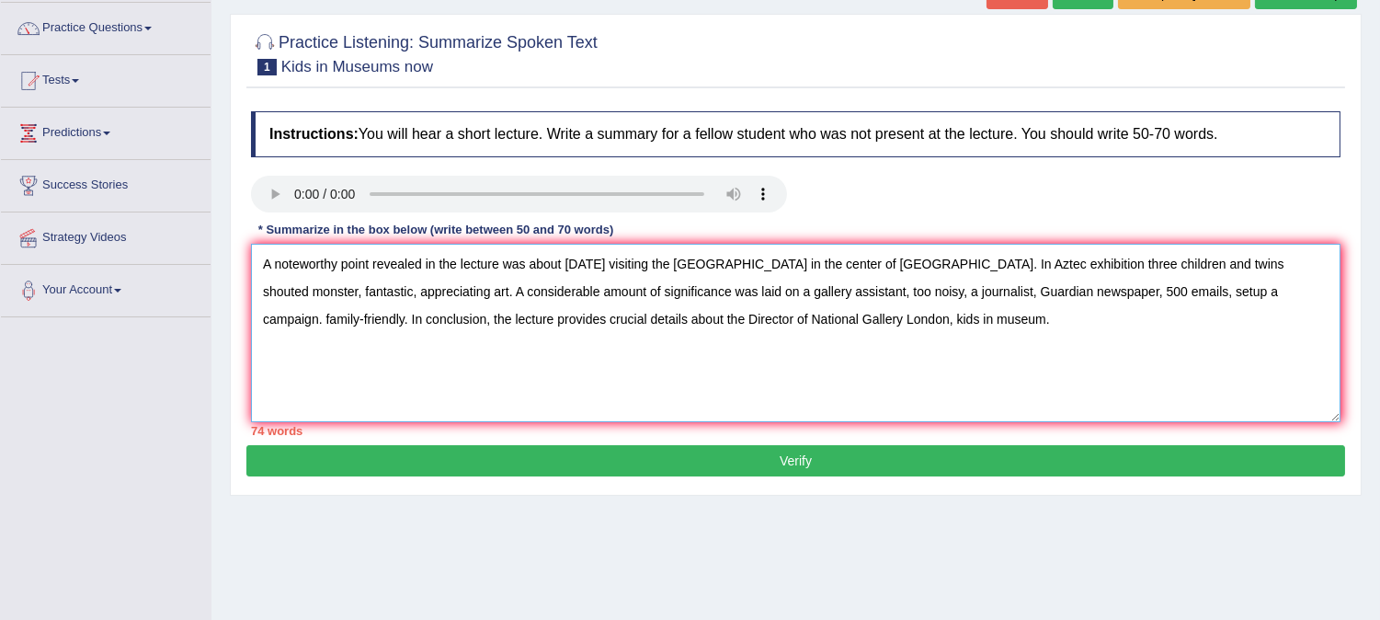
click at [320, 294] on textarea "A noteworthy point revealed in the lecture was about [DATE] visiting the [GEOGR…" at bounding box center [795, 333] width 1089 height 178
click at [436, 377] on textarea "A noteworthy point revealed in the lecture was about [DATE] visiting the [GEOGR…" at bounding box center [795, 333] width 1089 height 178
click at [262, 291] on textarea "A noteworthy point revealed in the lecture was about [DATE] visiting the [GEOGR…" at bounding box center [795, 333] width 1089 height 178
click at [1290, 260] on textarea "A noteworthy point revealed in the lecture was about [DATE] visiting the [GEOGR…" at bounding box center [795, 333] width 1089 height 178
click at [942, 289] on textarea "A noteworthy point revealed in the lecture was about [DATE] visiting the [GEOGR…" at bounding box center [795, 333] width 1089 height 178
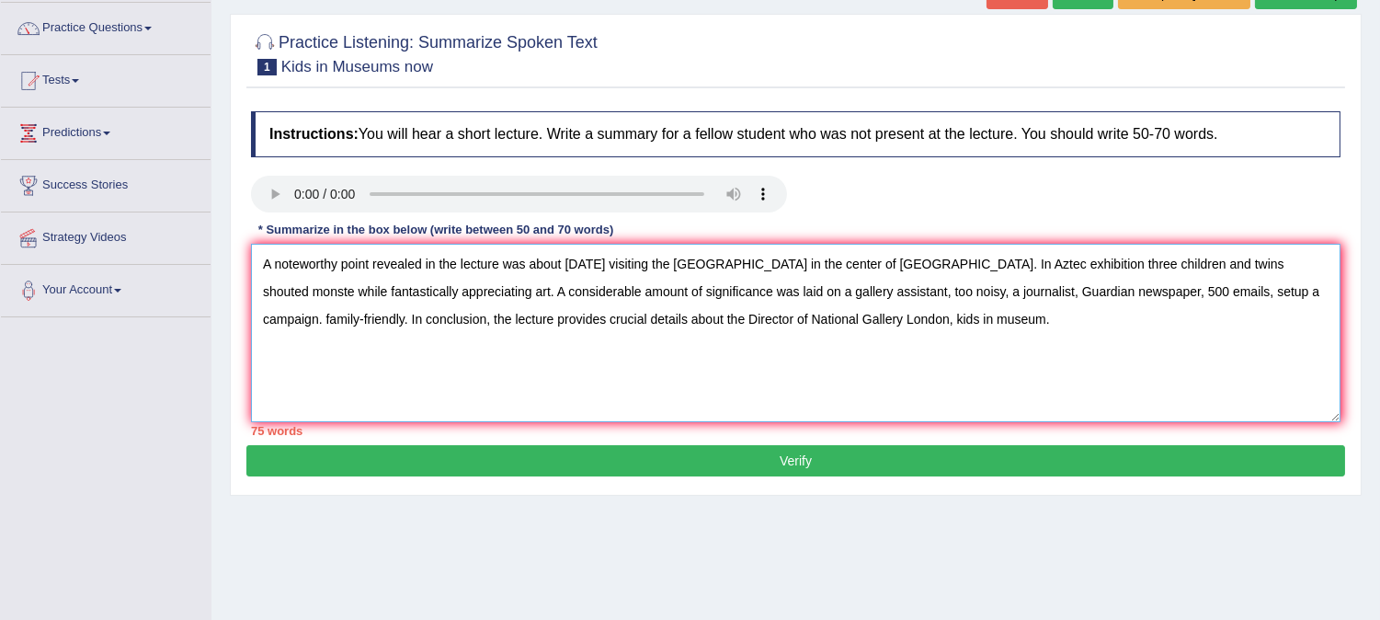
click at [942, 289] on textarea "A noteworthy point revealed in the lecture was about [DATE] visiting the [GEOGR…" at bounding box center [795, 333] width 1089 height 178
click at [952, 288] on textarea "A noteworthy point revealed in the lecture was about [DATE] visiting the [GEOGR…" at bounding box center [795, 333] width 1089 height 178
click at [1187, 290] on textarea "A noteworthy point revealed in the lecture was about [DATE] visiting the [GEOGR…" at bounding box center [795, 333] width 1089 height 178
click at [626, 261] on textarea "A noteworthy point revealed in the lecture was about [DATE] visiting the [GEOGR…" at bounding box center [795, 333] width 1089 height 178
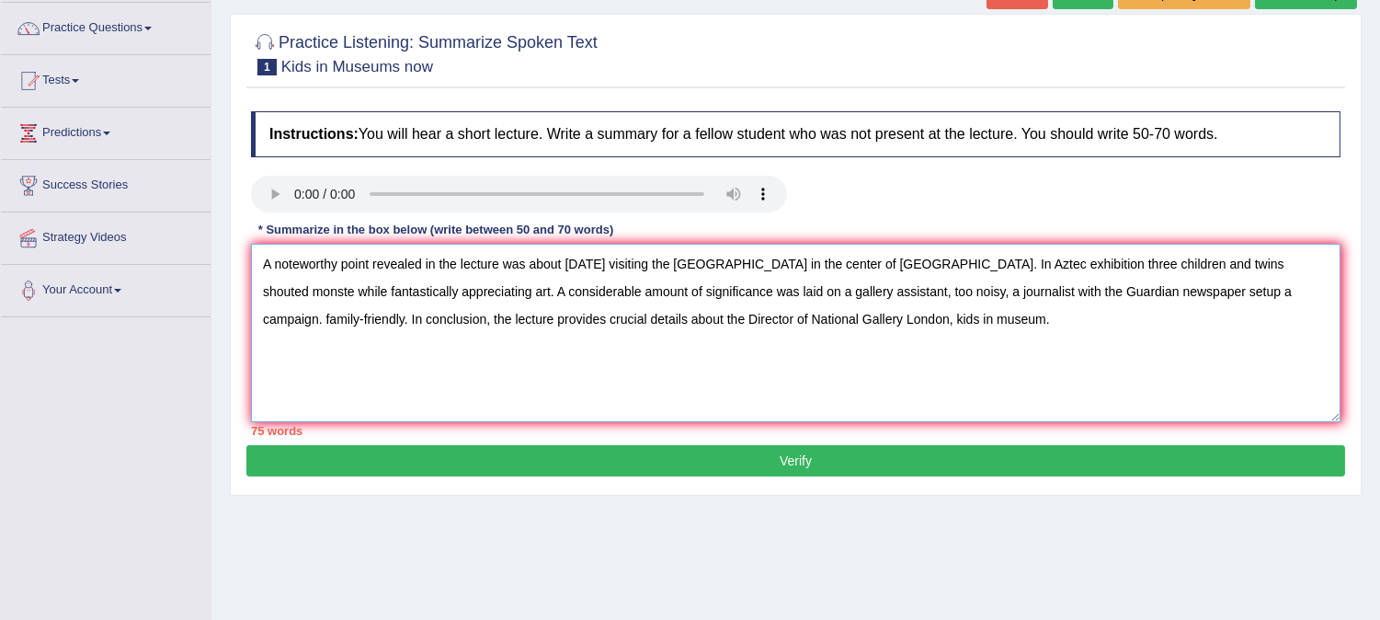
click at [626, 261] on textarea "A noteworthy point revealed in the lecture was about [DATE] visiting the [GEOGR…" at bounding box center [795, 333] width 1089 height 178
click at [1048, 294] on textarea "A noteworthy point revealed in the lecture was about visiting the [GEOGRAPHIC_D…" at bounding box center [795, 333] width 1089 height 178
click at [750, 286] on textarea "A noteworthy point revealed in the lecture was about visiting the [GEOGRAPHIC_D…" at bounding box center [795, 333] width 1089 height 178
click at [742, 290] on textarea "A noteworthy point revealed in the lecture was about visiting the [GEOGRAPHIC_D…" at bounding box center [795, 333] width 1089 height 178
drag, startPoint x: 359, startPoint y: 285, endPoint x: 643, endPoint y: 280, distance: 285.0
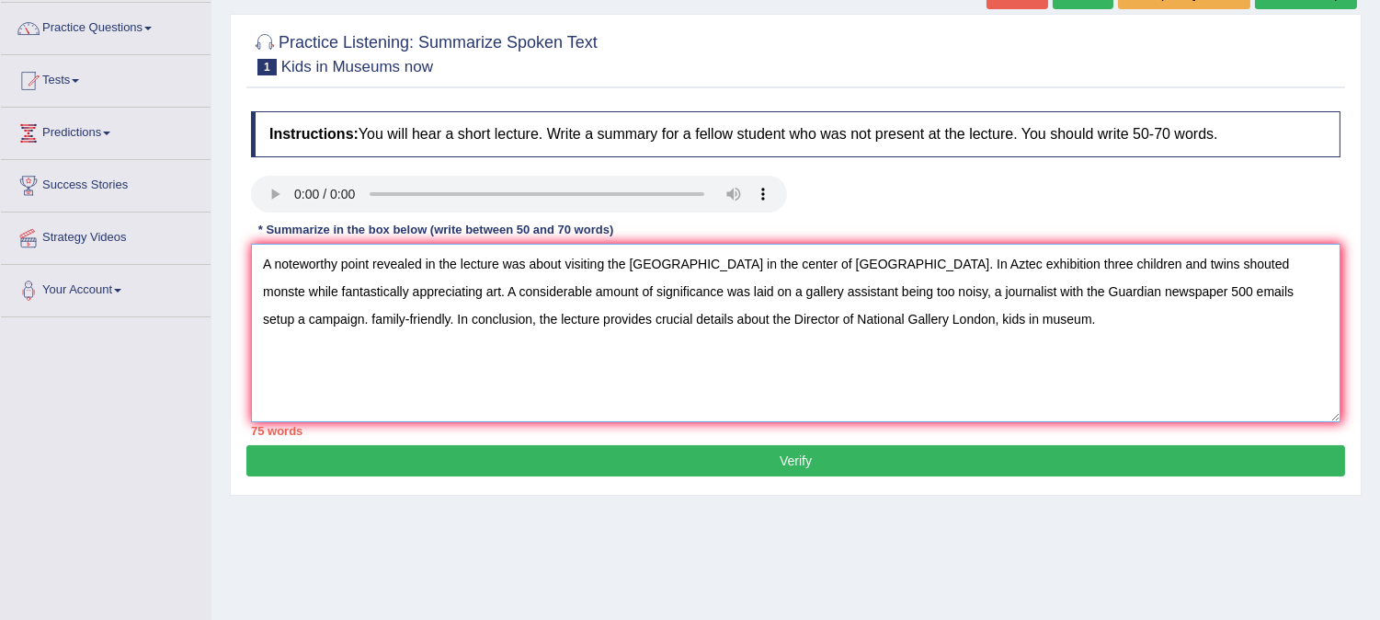
click at [643, 280] on textarea "A noteworthy point revealed in the lecture was about visiting the [GEOGRAPHIC_D…" at bounding box center [795, 333] width 1089 height 178
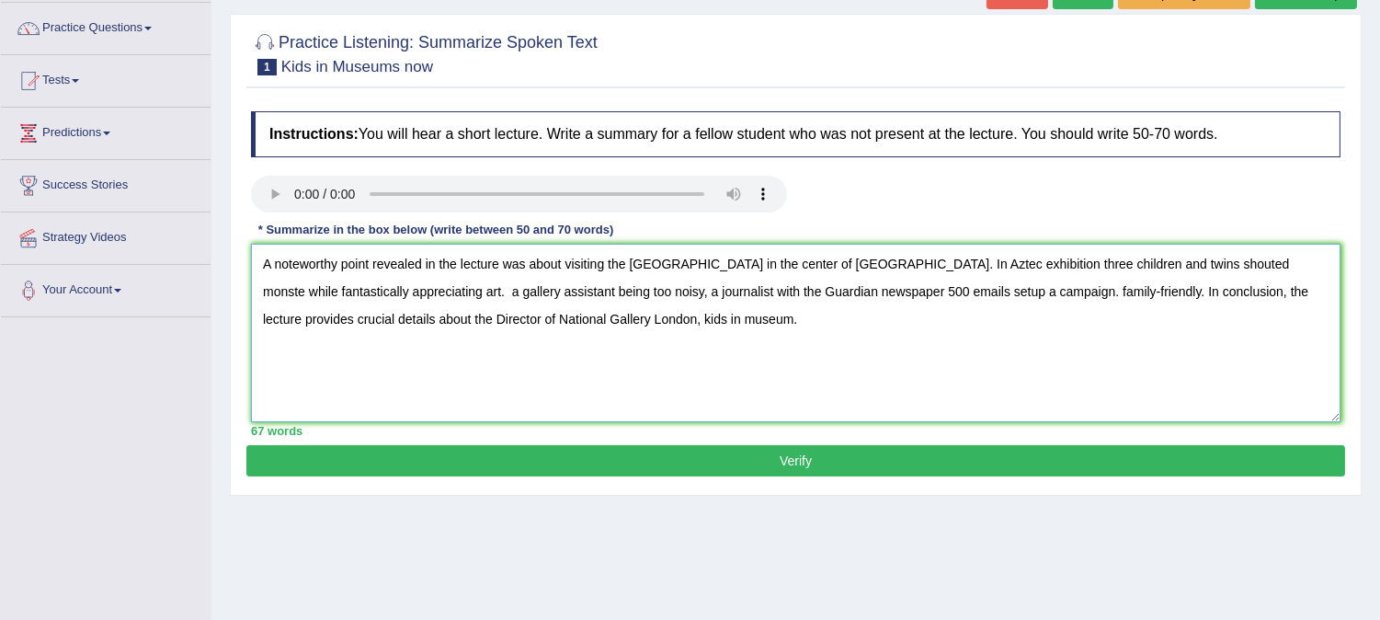
drag, startPoint x: 380, startPoint y: 375, endPoint x: 634, endPoint y: 363, distance: 254.9
click at [640, 386] on textarea "A noteworthy point revealed in the lecture was about visiting the [GEOGRAPHIC_D…" at bounding box center [795, 333] width 1089 height 178
click at [632, 391] on textarea "A noteworthy point revealed in the lecture was about visiting the [GEOGRAPHIC_D…" at bounding box center [795, 333] width 1089 height 178
drag, startPoint x: 393, startPoint y: 373, endPoint x: 628, endPoint y: 414, distance: 238.8
click at [628, 414] on textarea "A noteworthy point revealed in the lecture was about visiting the [GEOGRAPHIC_D…" at bounding box center [795, 333] width 1089 height 178
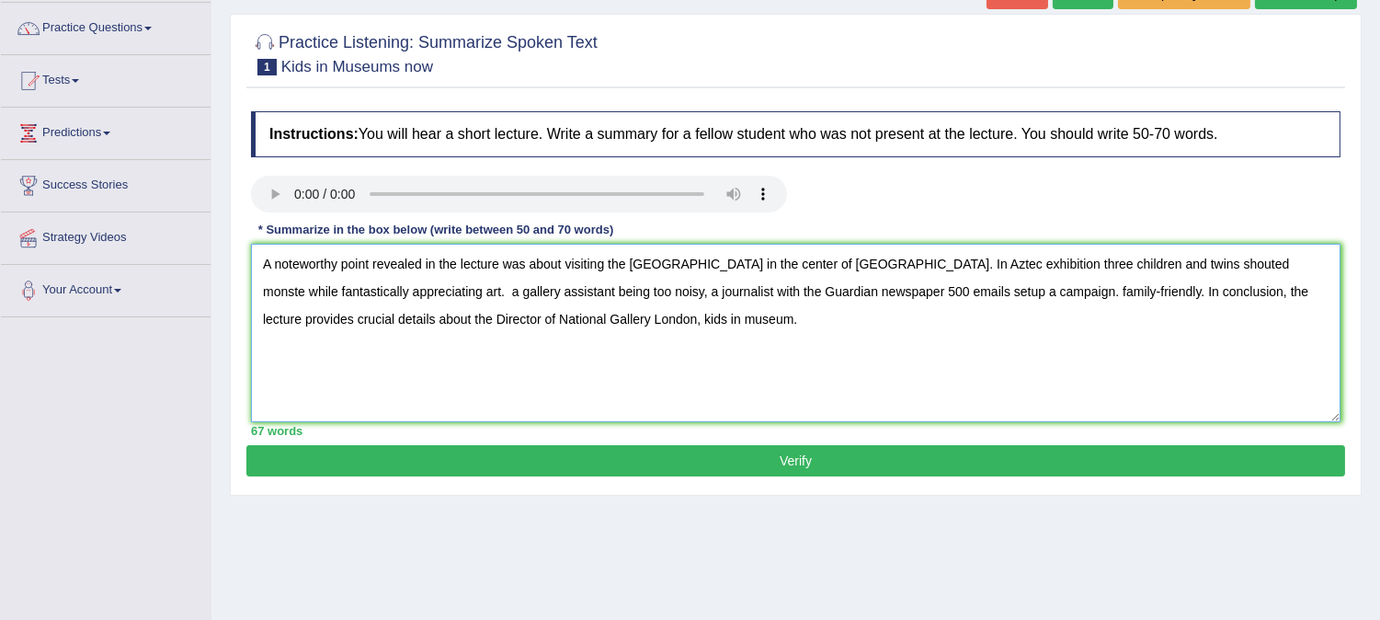
click at [629, 407] on textarea "A noteworthy point revealed in the lecture was about visiting the [GEOGRAPHIC_D…" at bounding box center [795, 333] width 1089 height 178
click at [359, 288] on textarea "A noteworthy point revealed in the lecture was about visiting the [GEOGRAPHIC_D…" at bounding box center [795, 333] width 1089 height 178
click at [434, 336] on textarea "A noteworthy point revealed in the lecture was about visiting the [GEOGRAPHIC_D…" at bounding box center [795, 333] width 1089 height 178
click at [359, 287] on textarea "A noteworthy point revealed in the lecture was about visiting the [GEOGRAPHIC_D…" at bounding box center [795, 333] width 1089 height 178
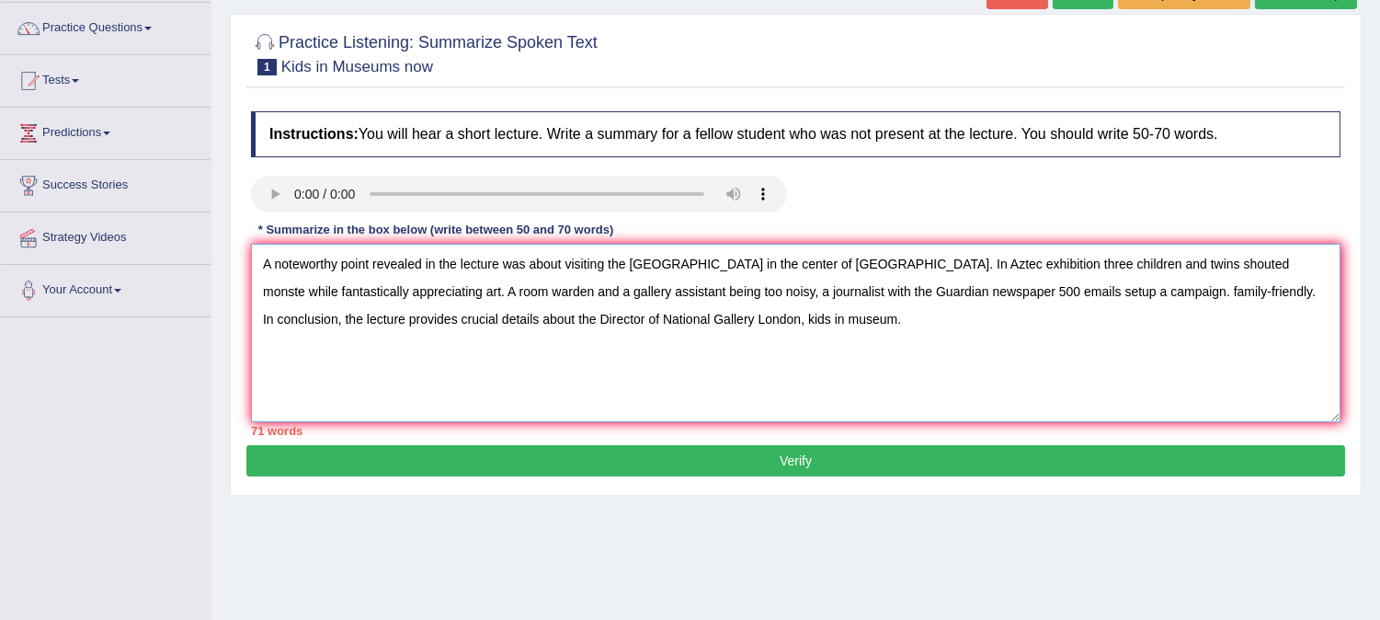
click at [575, 288] on textarea "A noteworthy point revealed in the lecture was about visiting the [GEOGRAPHIC_D…" at bounding box center [795, 333] width 1089 height 178
click at [483, 290] on textarea "A noteworthy point revealed in the lecture was about visiting the [GEOGRAPHIC_D…" at bounding box center [795, 333] width 1089 height 178
click at [742, 290] on textarea "A noteworthy point revealed in the lecture was about visiting the [GEOGRAPHIC_D…" at bounding box center [795, 333] width 1089 height 178
click at [748, 290] on textarea "A noteworthy point revealed in the lecture was about visiting the [GEOGRAPHIC_D…" at bounding box center [795, 333] width 1089 height 178
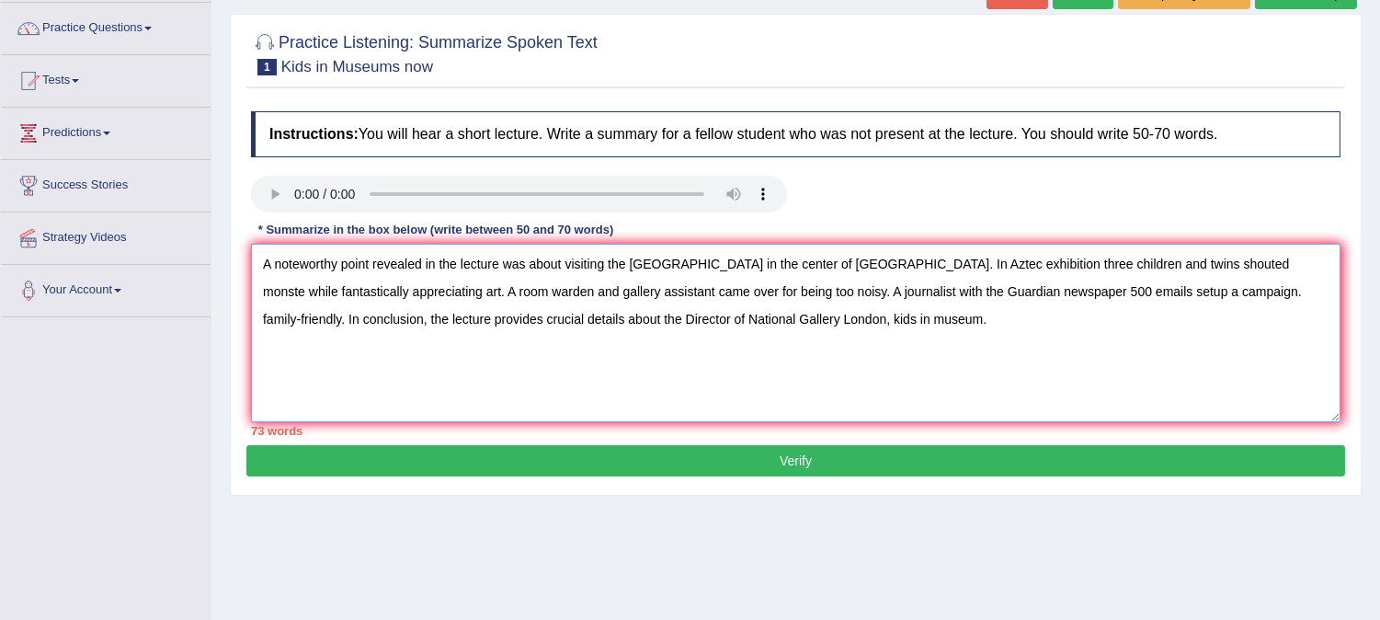
click at [860, 323] on textarea "A noteworthy point revealed in the lecture was about visiting the [GEOGRAPHIC_D…" at bounding box center [795, 333] width 1089 height 178
click at [976, 282] on textarea "A noteworthy point revealed in the lecture was about visiting the [GEOGRAPHIC_D…" at bounding box center [795, 333] width 1089 height 178
click at [1023, 328] on textarea "A noteworthy point revealed in the lecture was about visiting the [GEOGRAPHIC_D…" at bounding box center [795, 333] width 1089 height 178
click at [1095, 291] on textarea "A noteworthy point revealed in the lecture was about visiting the [GEOGRAPHIC_D…" at bounding box center [795, 333] width 1089 height 178
click at [888, 375] on textarea "A noteworthy point revealed in the lecture was about visiting the [GEOGRAPHIC_D…" at bounding box center [795, 333] width 1089 height 178
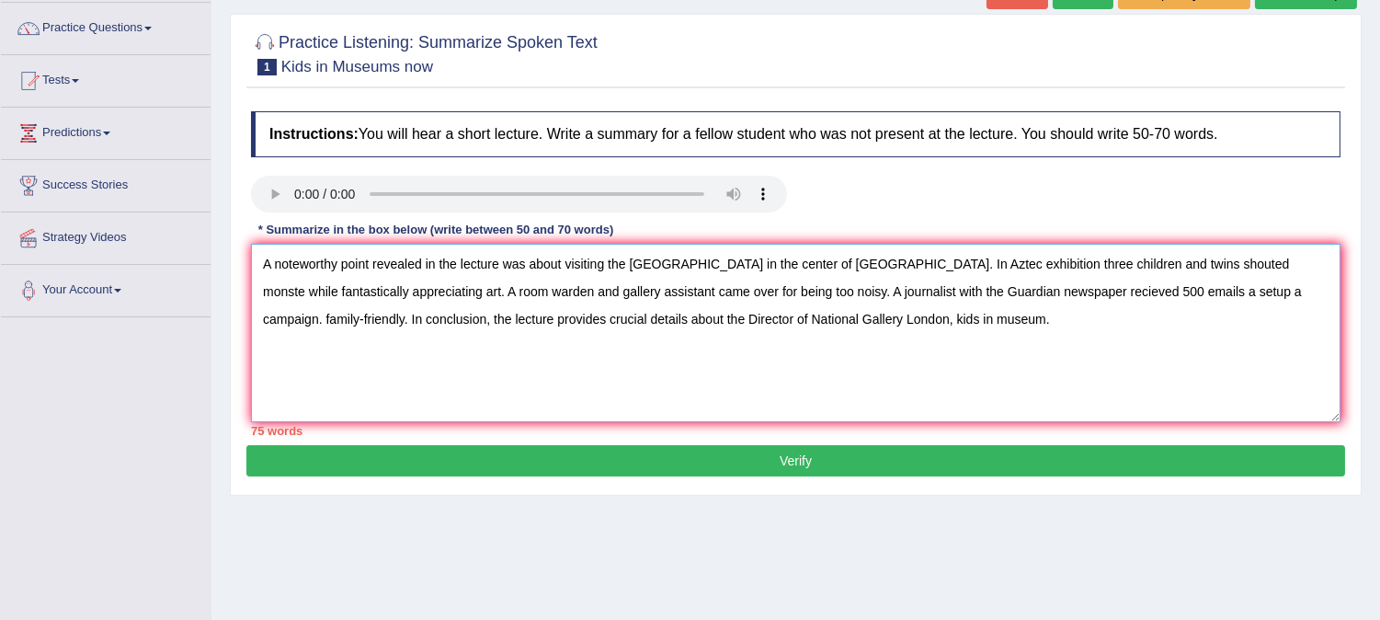
click at [1104, 290] on textarea "A noteworthy point revealed in the lecture was about visiting the [GEOGRAPHIC_D…" at bounding box center [795, 333] width 1089 height 178
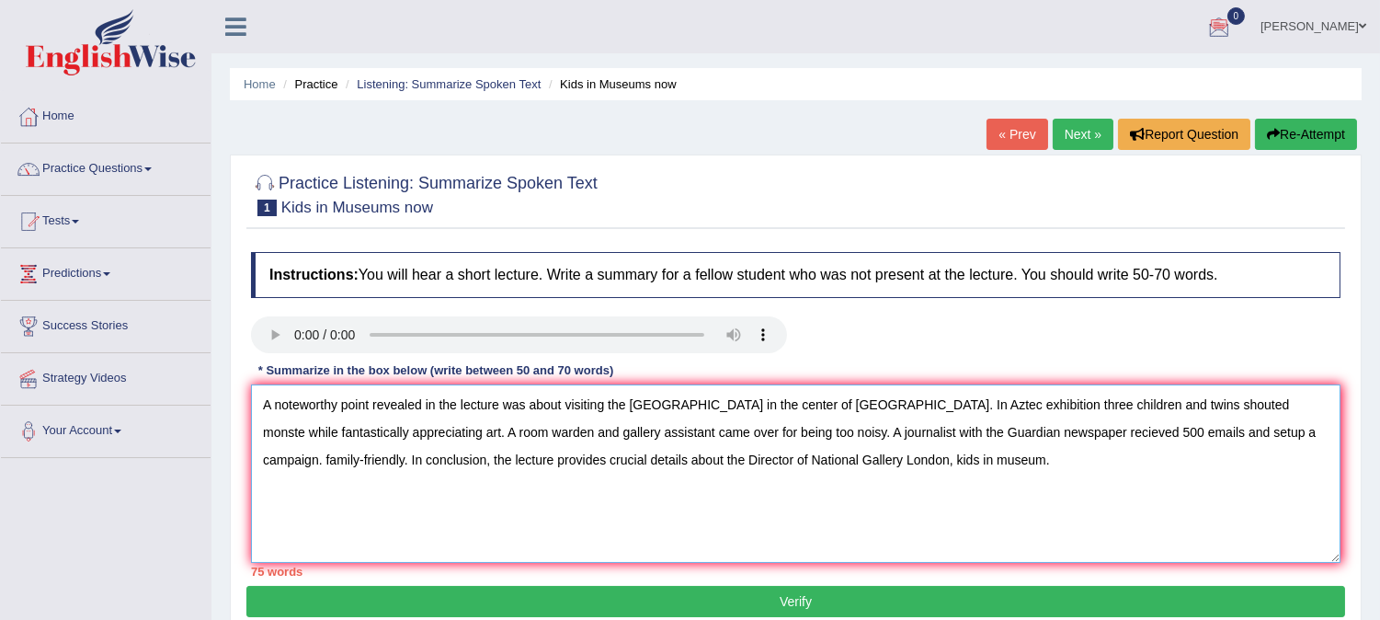
scroll to position [102, 0]
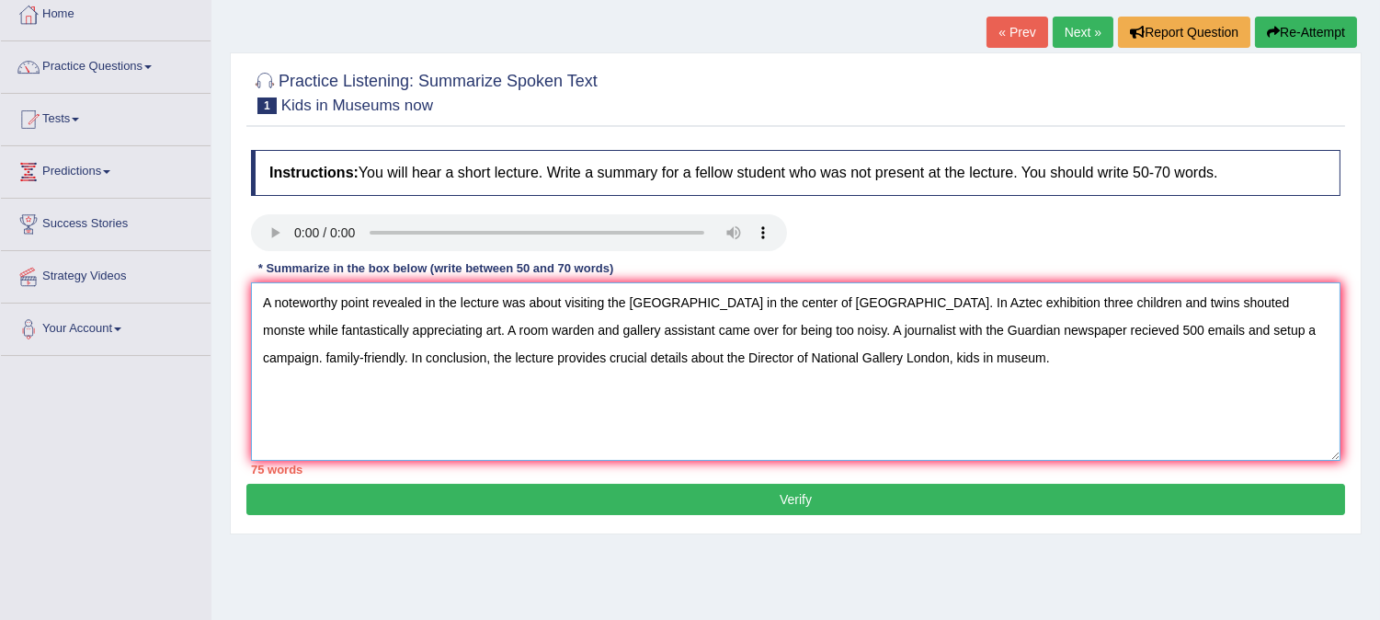
click at [1196, 313] on textarea "A noteworthy point revealed in the lecture was about visiting the [GEOGRAPHIC_D…" at bounding box center [795, 371] width 1089 height 178
click at [1196, 349] on textarea "A noteworthy point revealed in the lecture was about visiting the [GEOGRAPHIC_D…" at bounding box center [795, 371] width 1089 height 178
click at [1229, 327] on textarea "A noteworthy point revealed in the lecture was about visiting the [GEOGRAPHIC_D…" at bounding box center [795, 371] width 1089 height 178
click at [743, 359] on textarea "A noteworthy point revealed in the lecture was about visiting the [GEOGRAPHIC_D…" at bounding box center [795, 371] width 1089 height 178
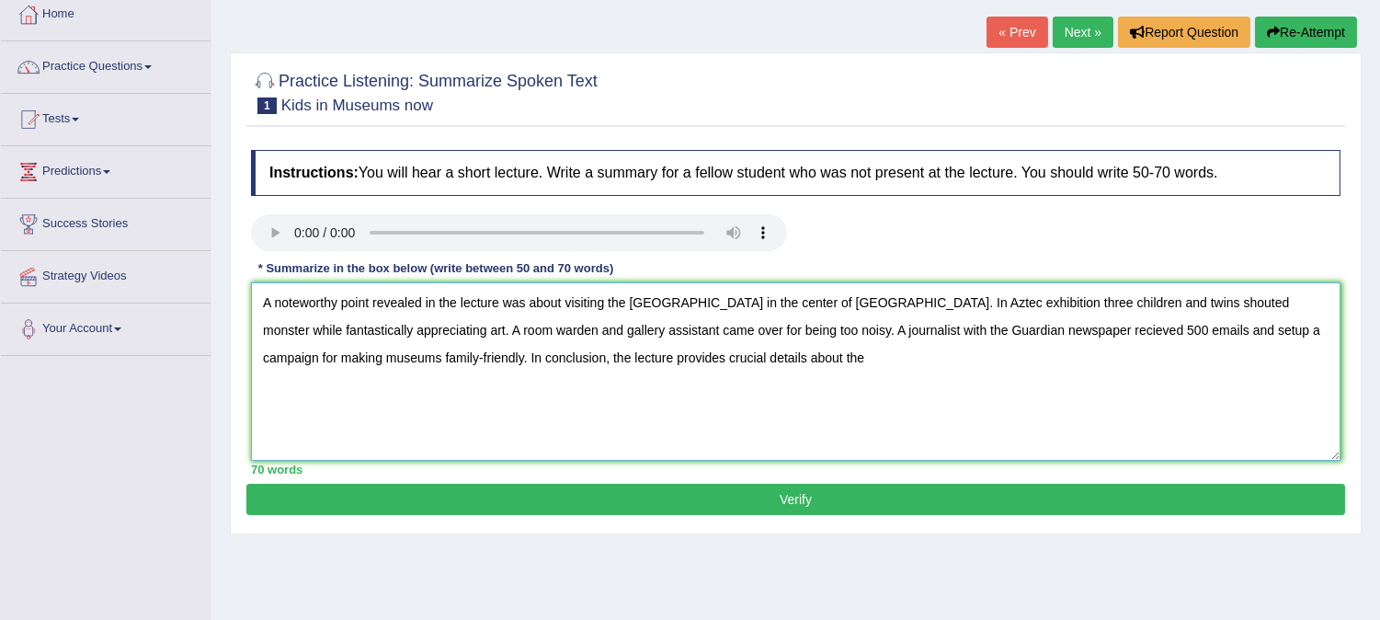
click at [1135, 332] on textarea "A noteworthy point revealed in the lecture was about visiting the [GEOGRAPHIC_D…" at bounding box center [795, 371] width 1089 height 178
click at [976, 381] on textarea "A noteworthy point revealed in the lecture was about visiting the [GEOGRAPHIC_D…" at bounding box center [795, 371] width 1089 height 178
paste textarea "setup a campaign for making museums family-friendly"
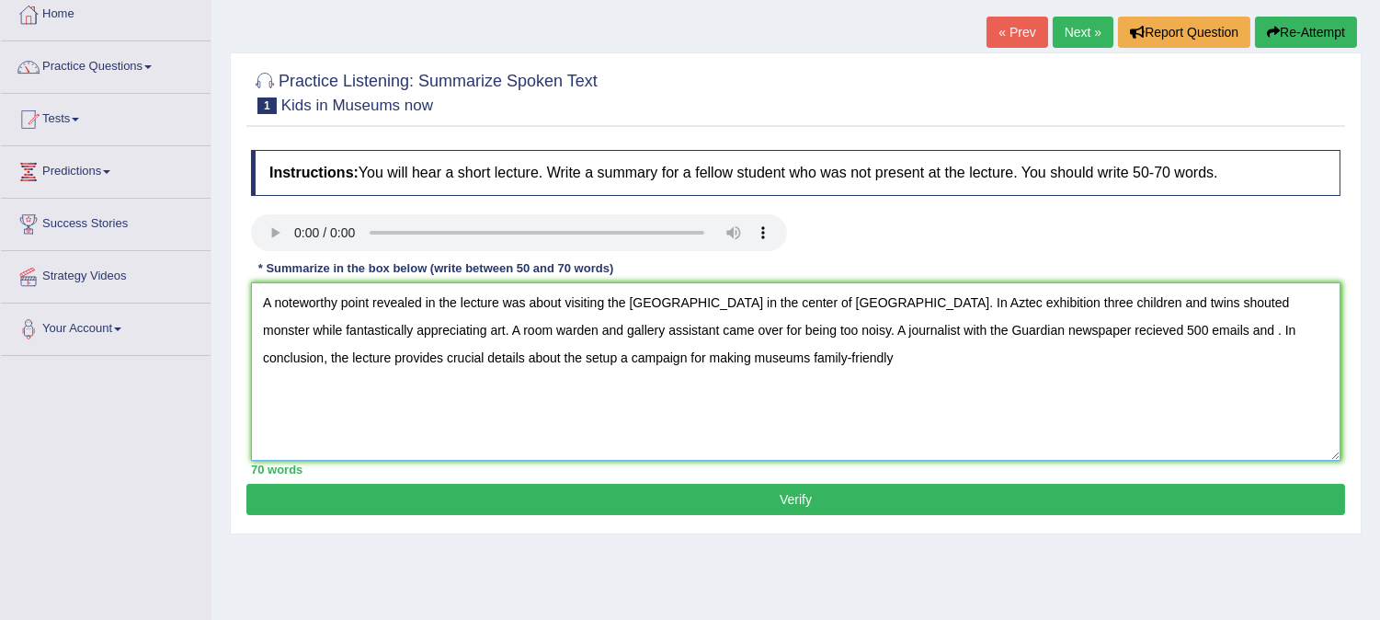
click at [976, 381] on textarea "A noteworthy point revealed in the lecture was about visiting the [GEOGRAPHIC_D…" at bounding box center [795, 371] width 1089 height 178
click at [1121, 331] on textarea "A noteworthy point revealed in the lecture was about visiting the [GEOGRAPHIC_D…" at bounding box center [795, 371] width 1089 height 178
click at [386, 357] on textarea "A noteworthy point revealed in the lecture was about visiting the [GEOGRAPHIC_D…" at bounding box center [795, 371] width 1089 height 178
click at [397, 359] on textarea "A noteworthy point revealed in the lecture was about visiting the [GEOGRAPHIC_D…" at bounding box center [795, 371] width 1089 height 178
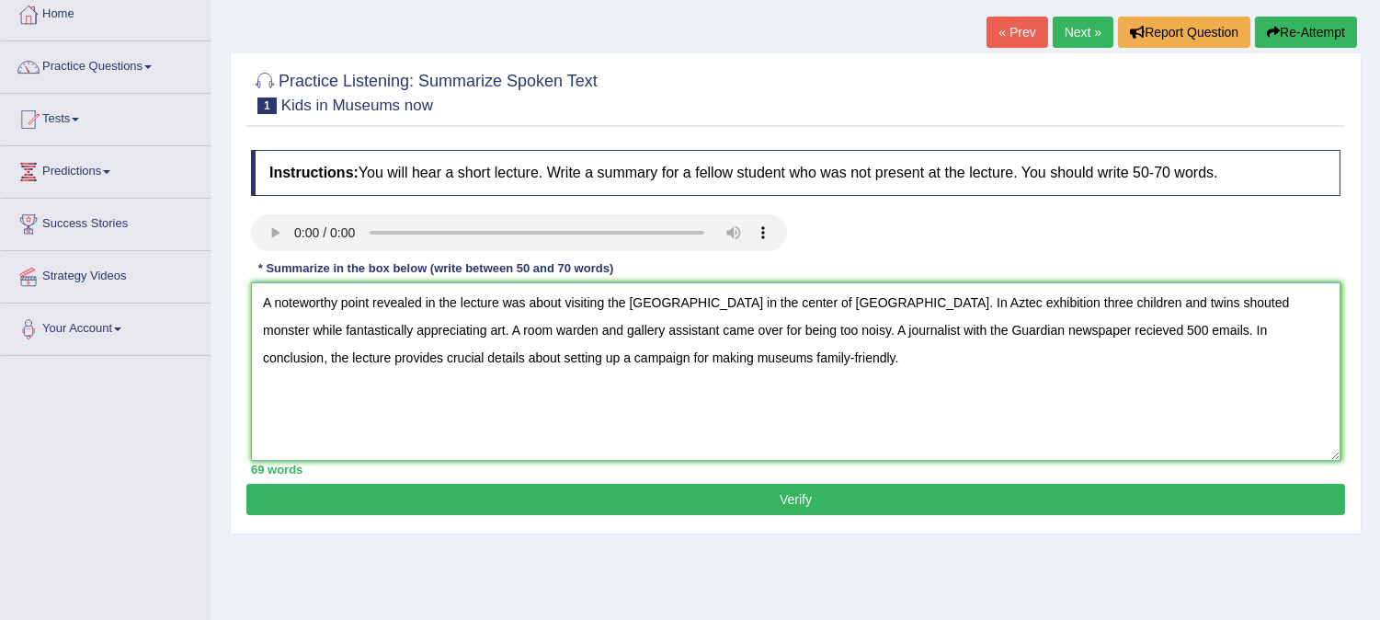
click at [844, 390] on textarea "A noteworthy point revealed in the lecture was about visiting the [GEOGRAPHIC_D…" at bounding box center [795, 371] width 1089 height 178
type textarea "A noteworthy point revealed in the lecture was about visiting the [GEOGRAPHIC_D…"
click at [833, 494] on button "Verify" at bounding box center [795, 499] width 1099 height 31
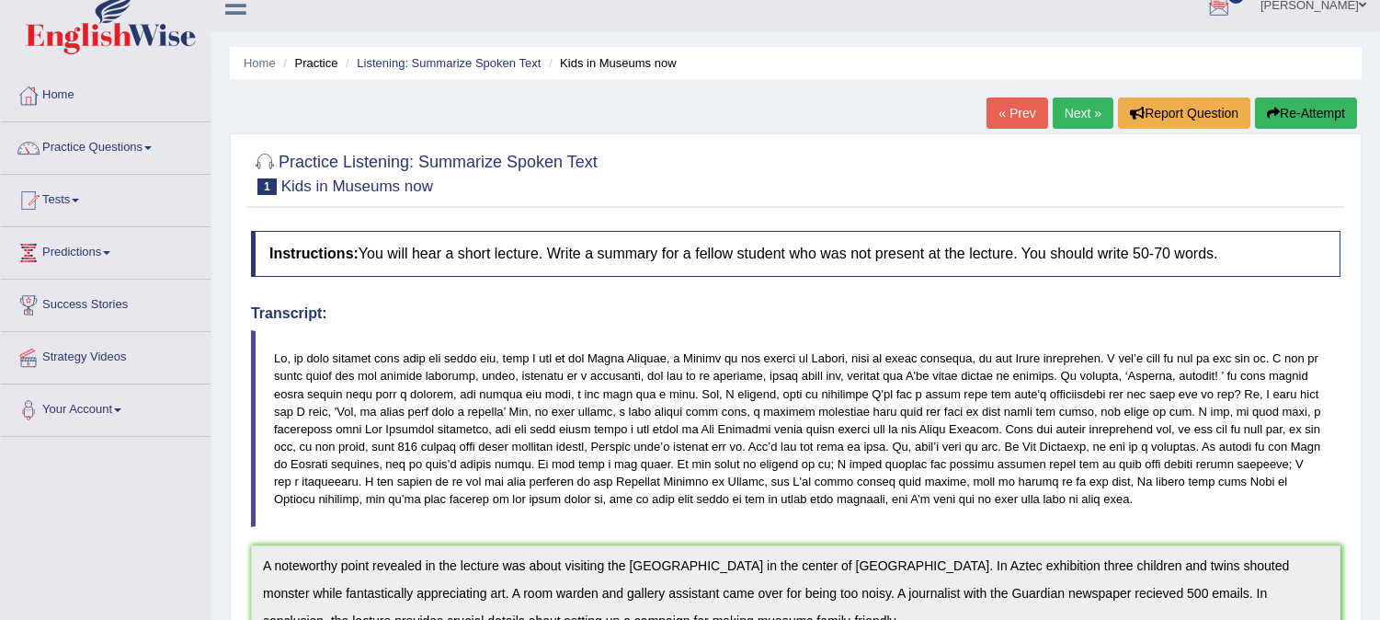
scroll to position [0, 0]
